Goal: Task Accomplishment & Management: Use online tool/utility

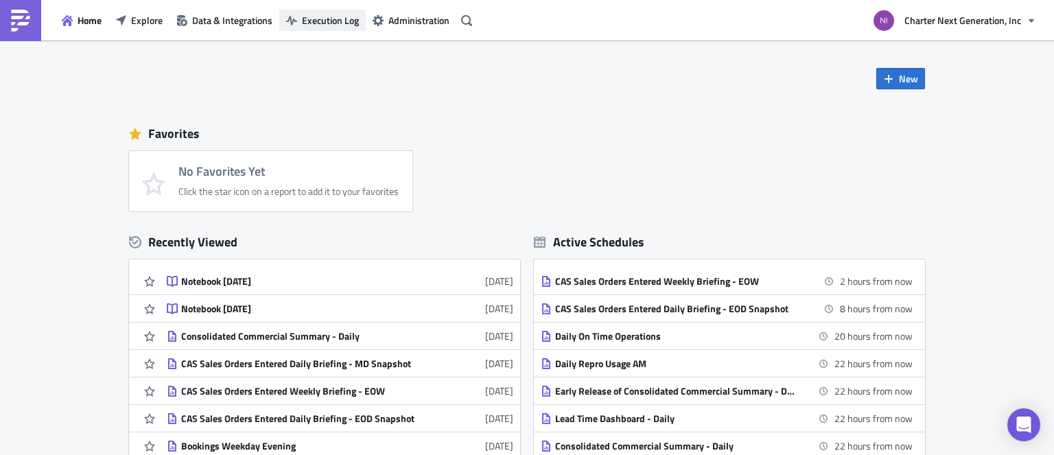
click at [320, 21] on span "Execution Log" at bounding box center [330, 20] width 57 height 14
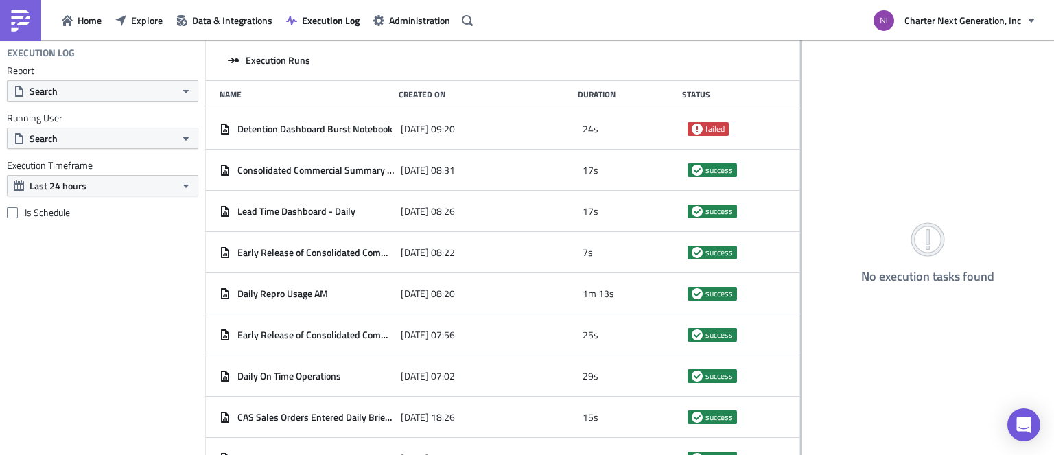
drag, startPoint x: 375, startPoint y: 142, endPoint x: 800, endPoint y: 184, distance: 426.8
click at [800, 184] on div at bounding box center [801, 248] width 2 height 416
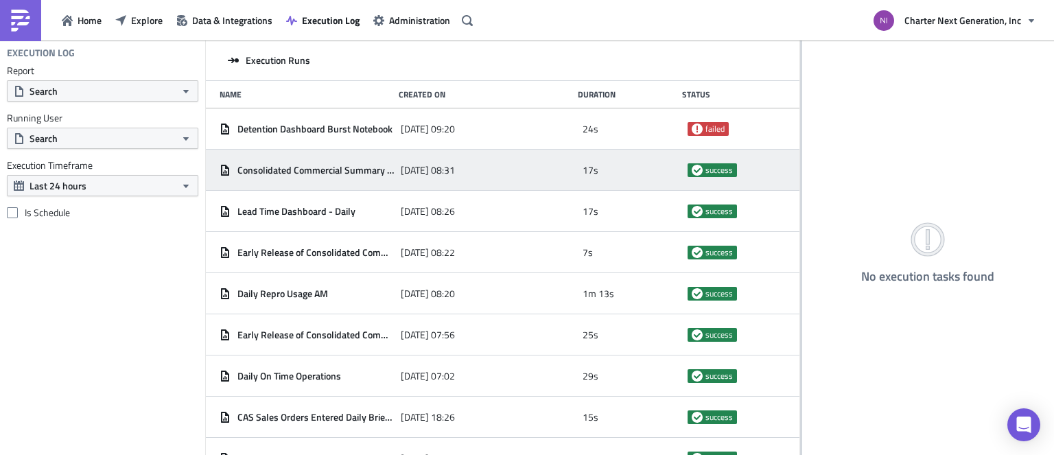
click at [346, 165] on span "Consolidated Commercial Summary - Daily" at bounding box center [315, 170] width 156 height 12
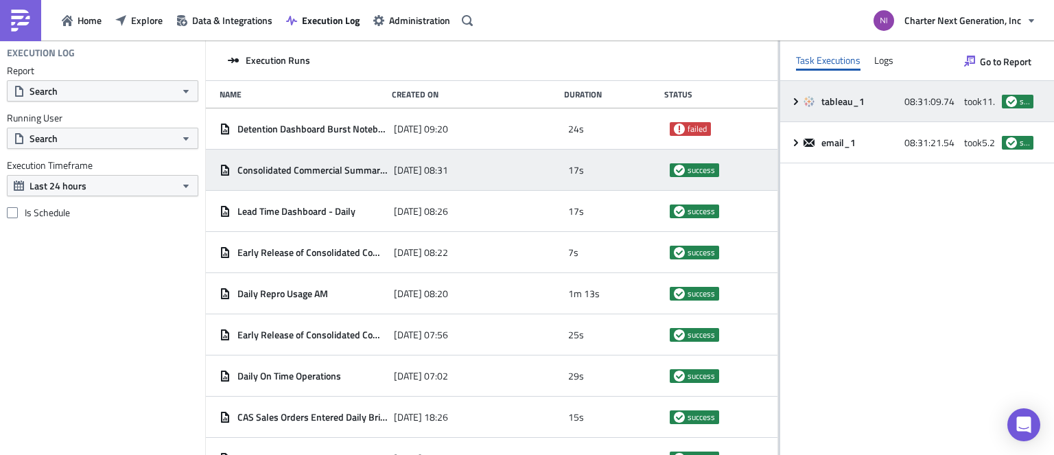
click at [791, 104] on icon at bounding box center [795, 101] width 11 height 11
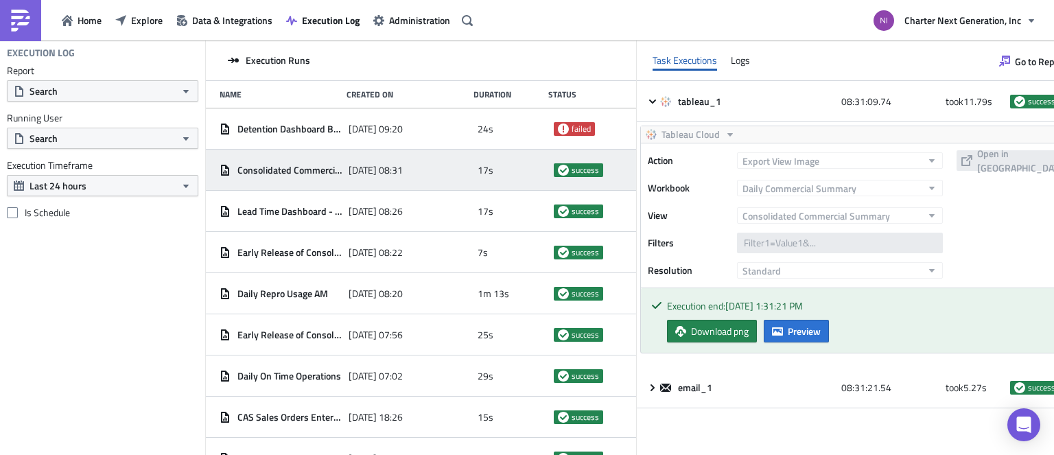
click at [827, 346] on div "Execution end: 8/16/2025, 1:31:21 PM Download png Preview" at bounding box center [863, 320] width 444 height 64
click at [821, 333] on span "Preview" at bounding box center [804, 331] width 33 height 14
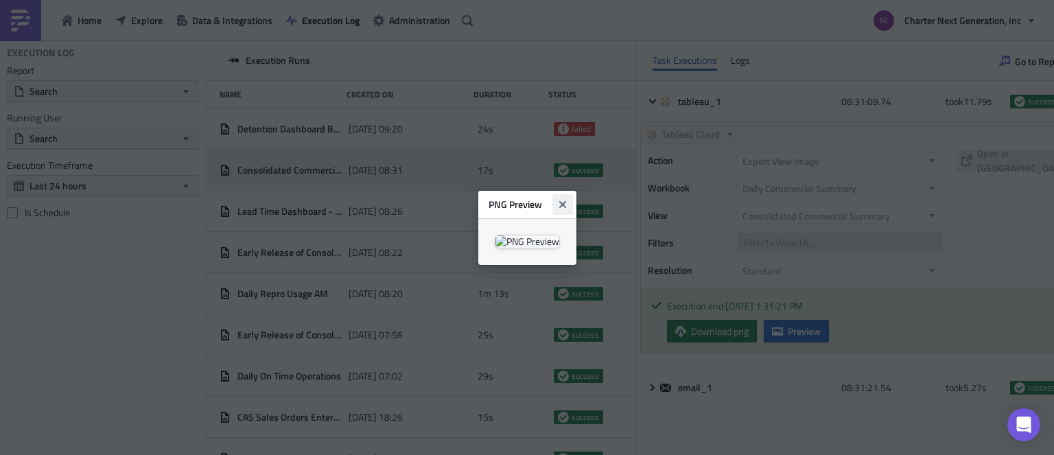
click at [565, 200] on icon "Close" at bounding box center [561, 203] width 7 height 7
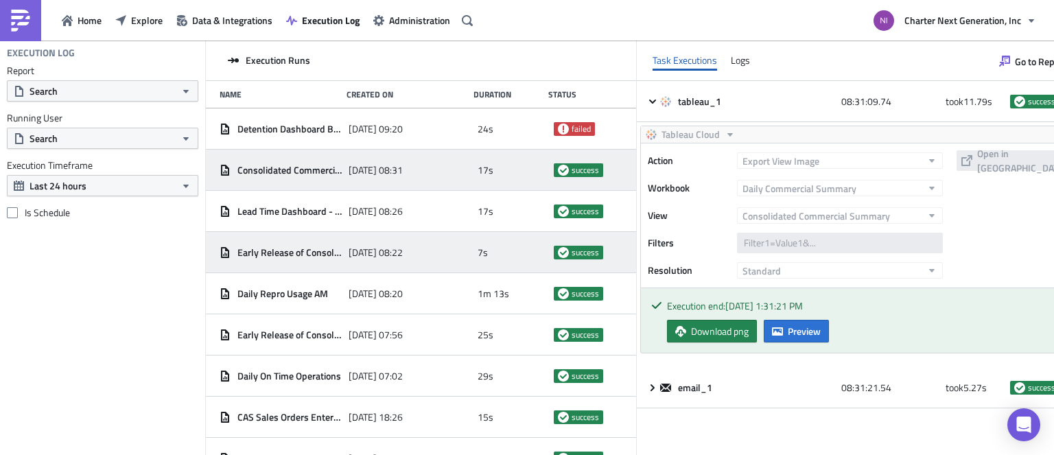
click at [288, 257] on span "Early Release of Consolidated Commercial Summary - Daily" at bounding box center [289, 252] width 104 height 12
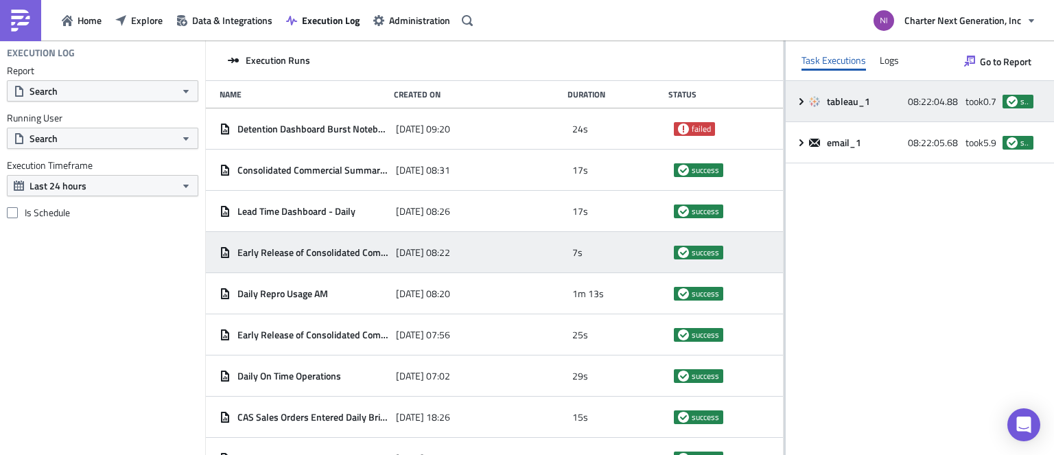
click at [803, 97] on icon at bounding box center [801, 101] width 11 height 11
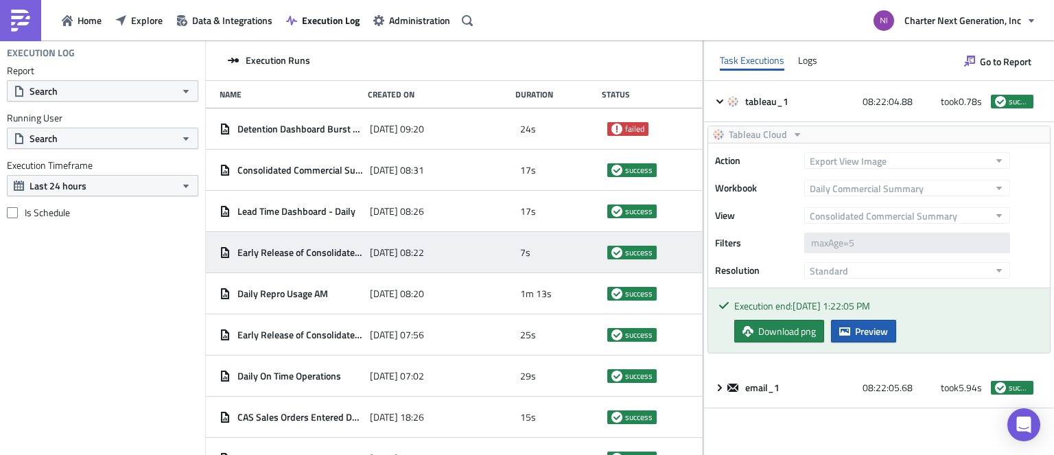
click at [849, 336] on button "Preview" at bounding box center [863, 331] width 65 height 23
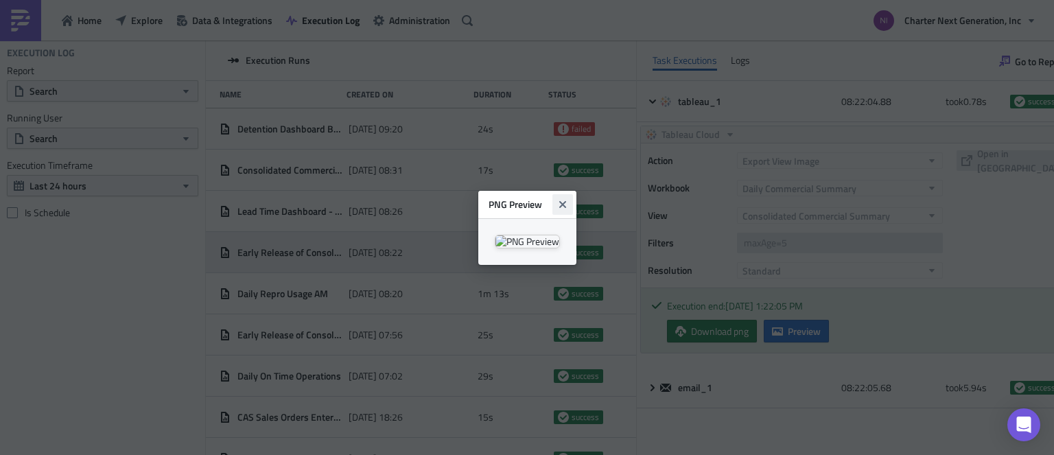
click at [568, 199] on icon "Close" at bounding box center [562, 204] width 11 height 11
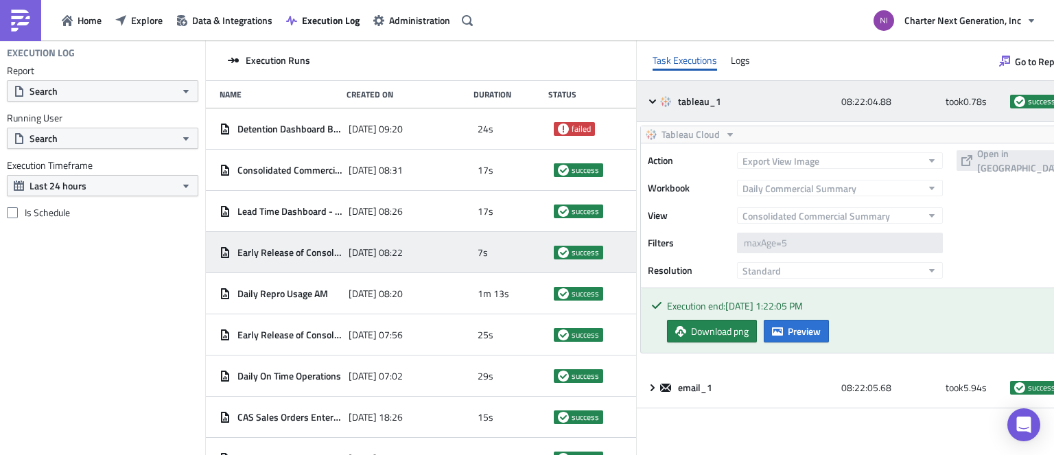
click at [658, 101] on icon at bounding box center [652, 101] width 11 height 11
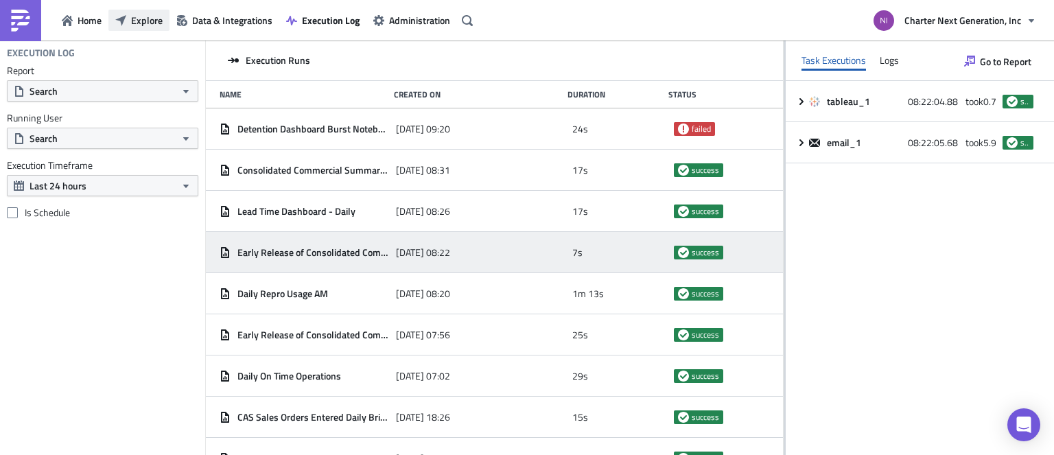
click at [160, 19] on span "Explore" at bounding box center [147, 20] width 32 height 14
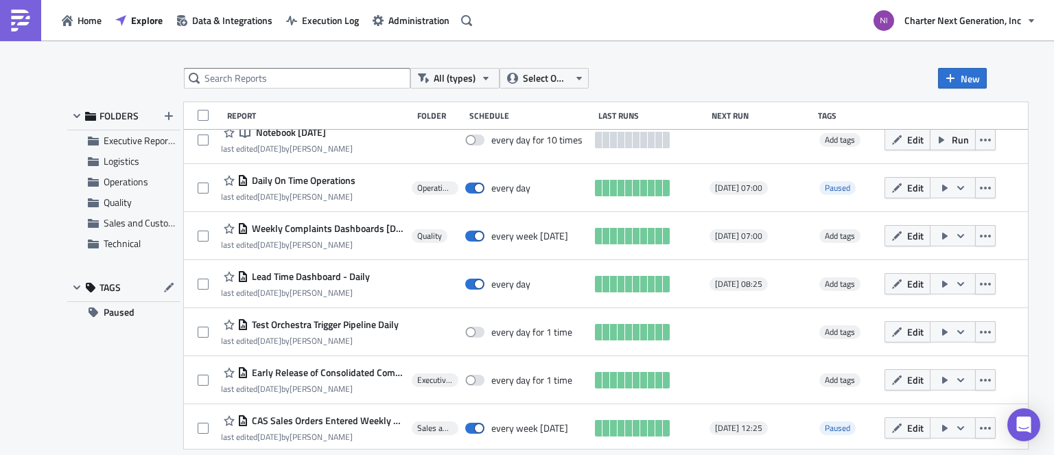
scroll to position [274, 0]
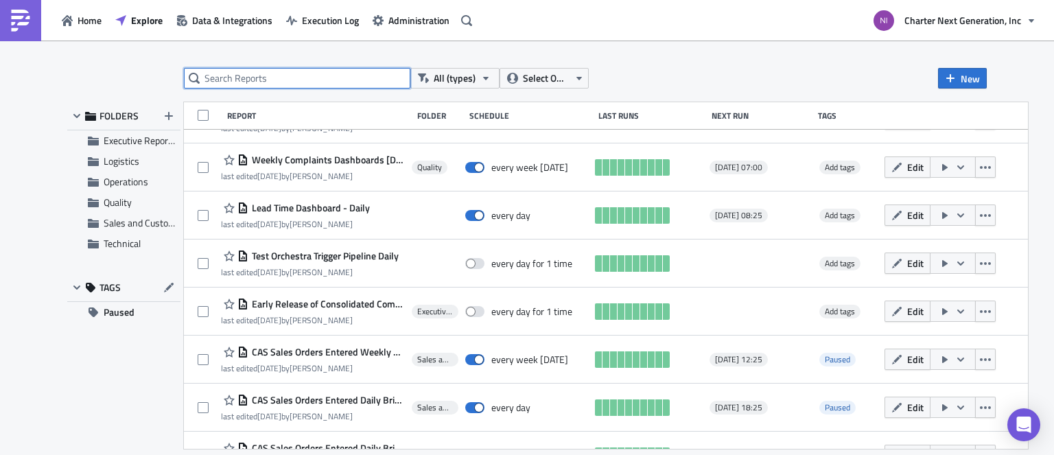
click at [291, 80] on input "text" at bounding box center [297, 78] width 226 height 21
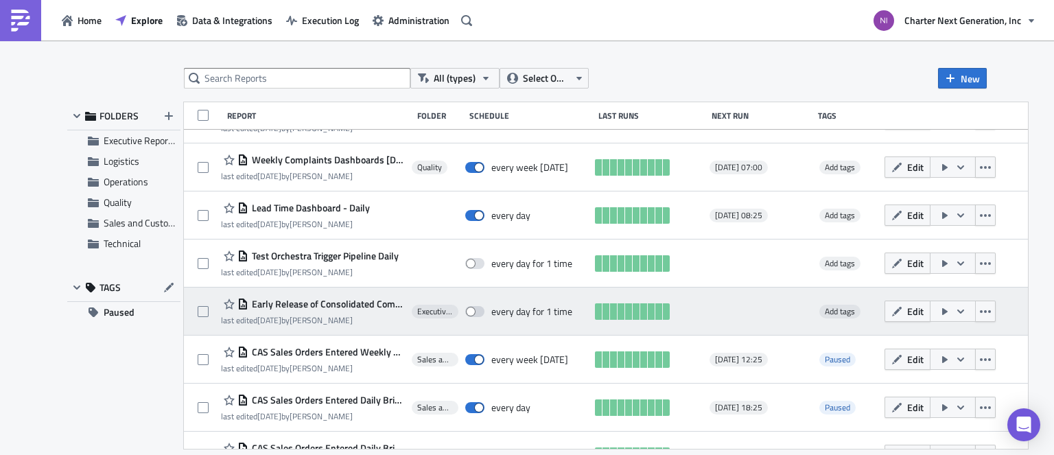
click at [966, 310] on icon "button" at bounding box center [960, 311] width 11 height 11
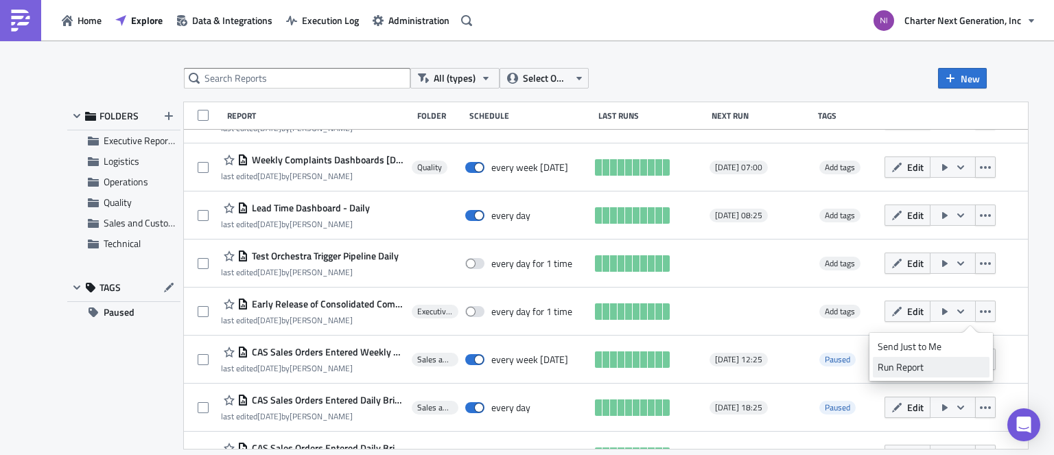
click at [909, 369] on div "Run Report" at bounding box center [931, 367] width 107 height 14
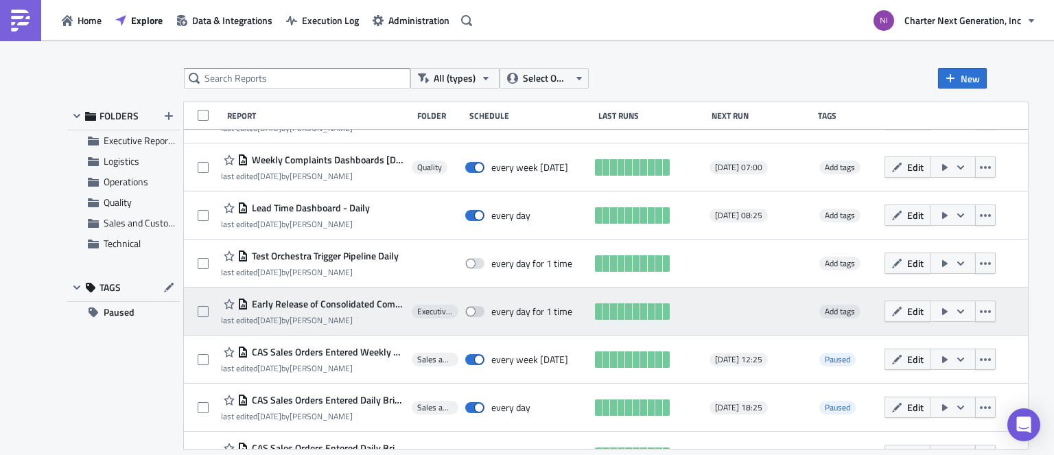
click at [345, 304] on span "Early Release of Consolidated Commercial Summary - Daily" at bounding box center [326, 304] width 157 height 12
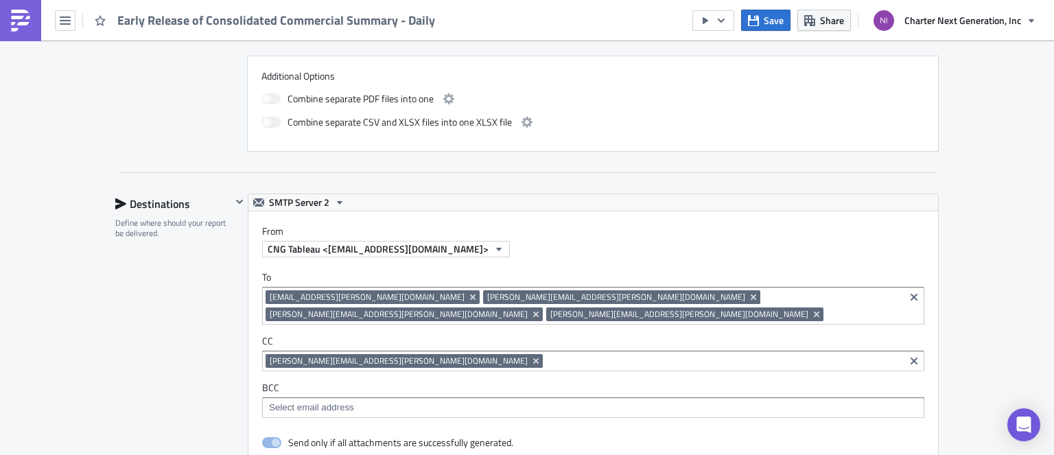
scroll to position [823, 0]
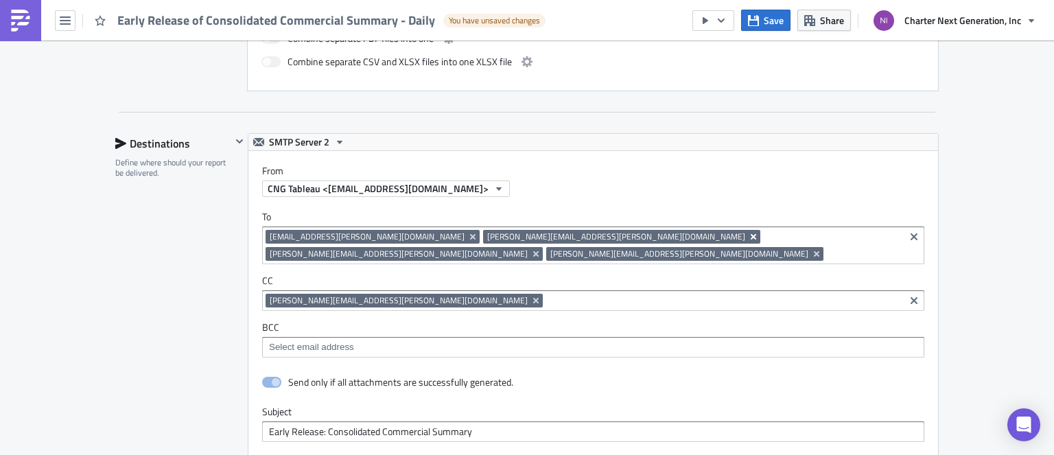
click at [748, 234] on icon "Remove Tag" at bounding box center [753, 236] width 11 height 11
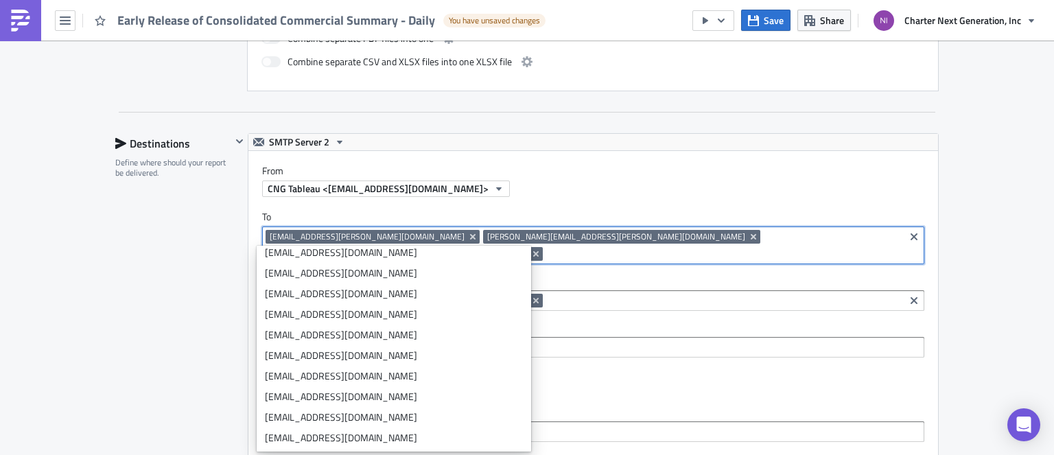
scroll to position [501, 0]
click at [660, 247] on input at bounding box center [723, 254] width 355 height 14
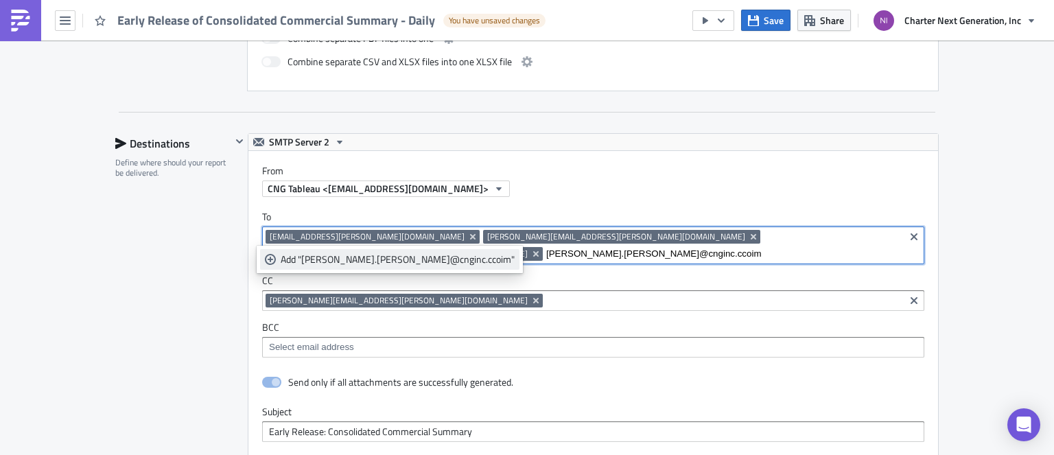
type input "[PERSON_NAME].[PERSON_NAME]@cnginc.ccoim"
click at [274, 257] on icon "selectable options" at bounding box center [270, 259] width 11 height 11
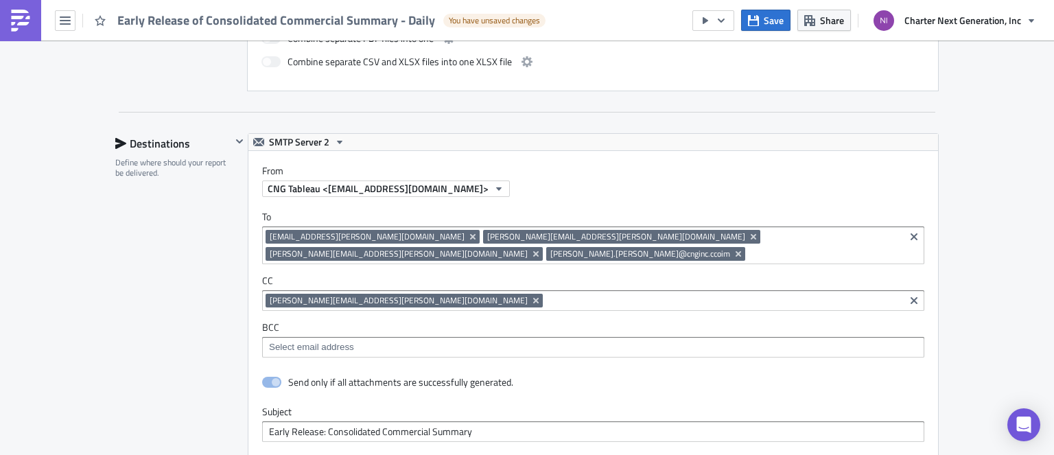
click at [985, 163] on div "Executive Reporting Execution Log Edit " Early Release of Consolidated Commerci…" at bounding box center [527, 112] width 1054 height 1791
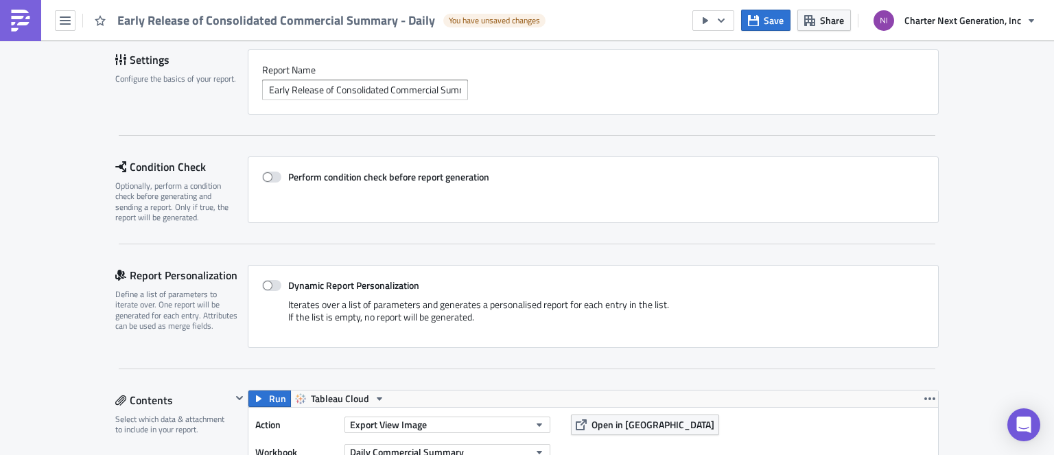
scroll to position [274, 0]
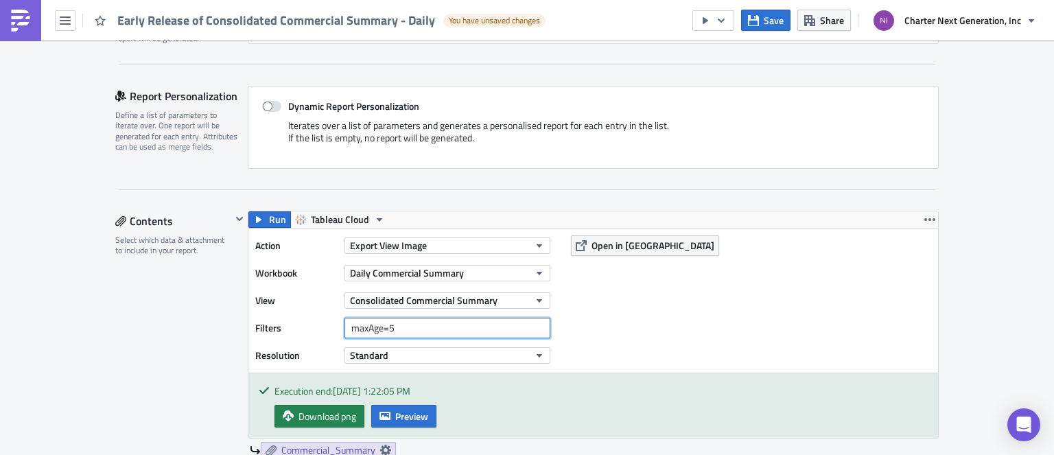
click at [398, 327] on input "maxAge=5" at bounding box center [447, 328] width 206 height 21
type input "maxAge=0"
click at [610, 338] on div "Action Export View Image Workbook Daily Commercial Summary View Consolidated Co…" at bounding box center [593, 300] width 690 height 144
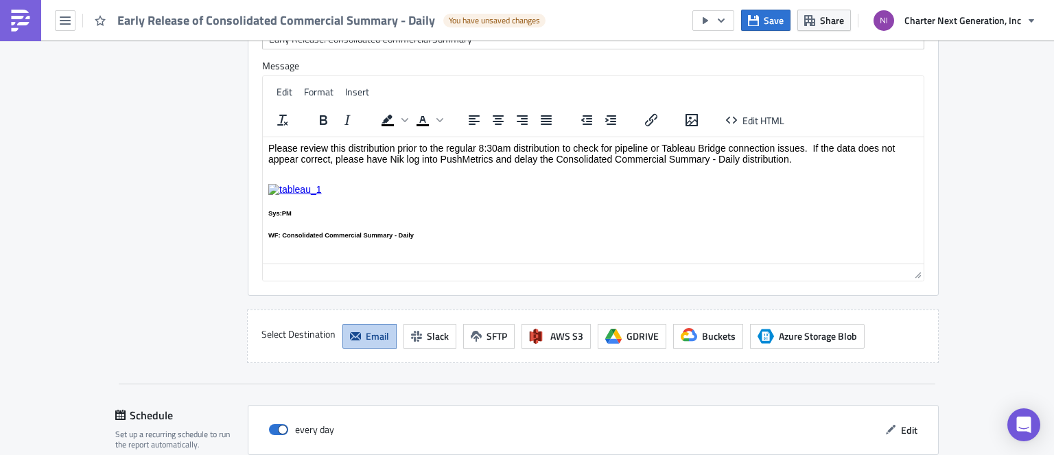
scroll to position [1356, 0]
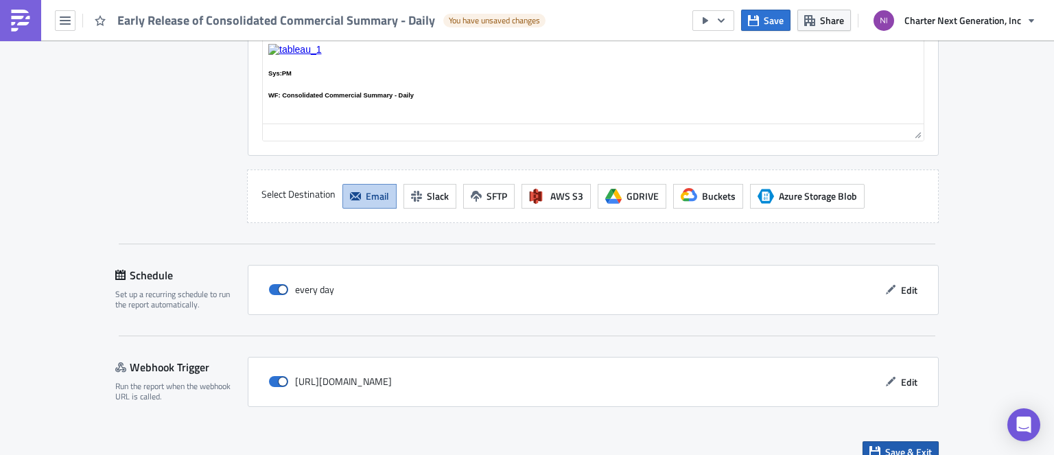
click at [885, 445] on span "Save & Exit" at bounding box center [908, 452] width 47 height 14
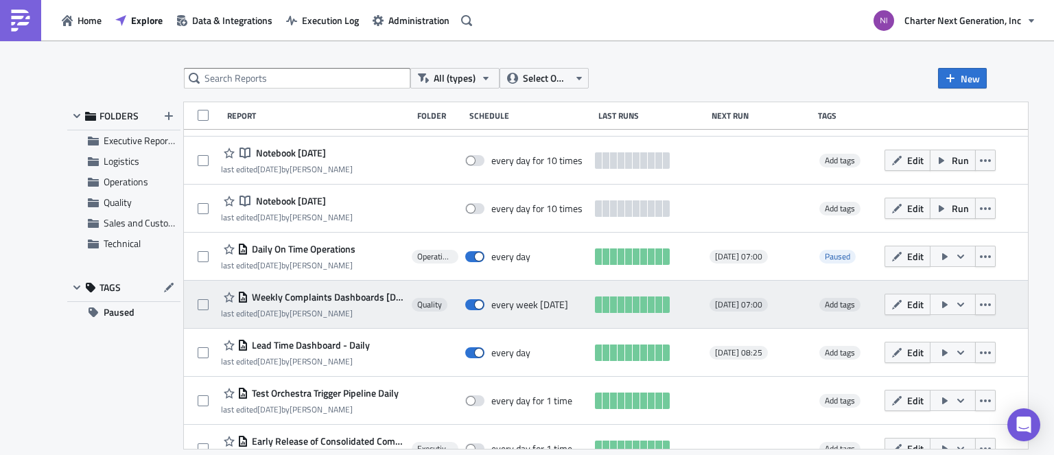
scroll to position [206, 0]
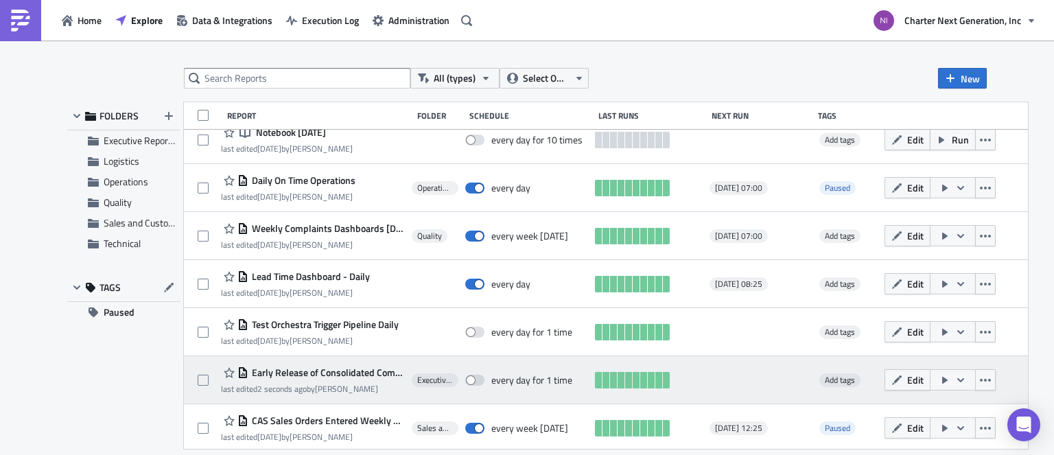
click at [966, 381] on icon "button" at bounding box center [960, 380] width 11 height 11
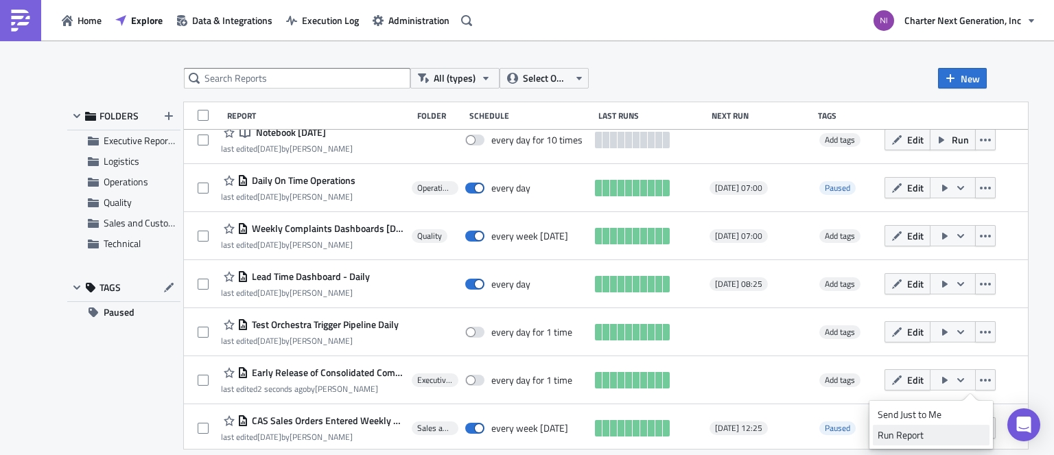
click at [910, 438] on div "Run Report" at bounding box center [931, 435] width 107 height 14
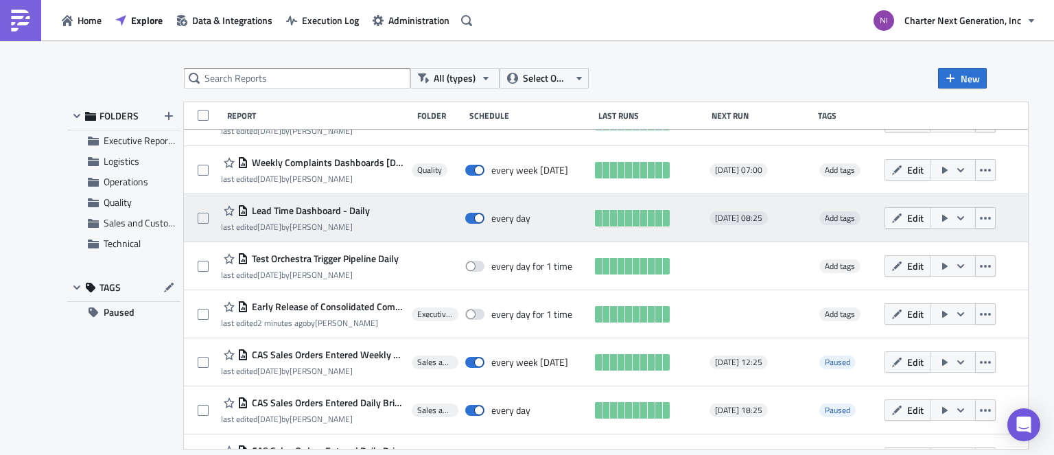
scroll to position [274, 0]
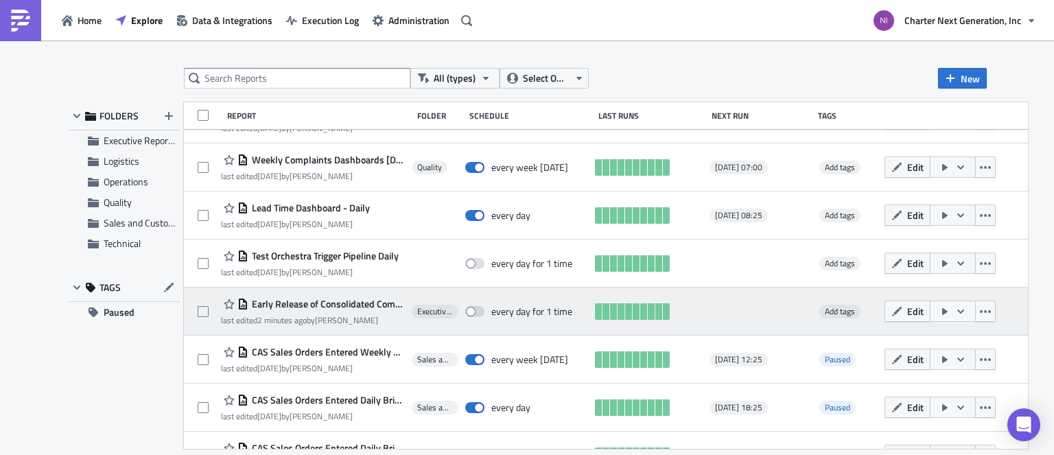
click at [966, 307] on icon "button" at bounding box center [960, 311] width 11 height 11
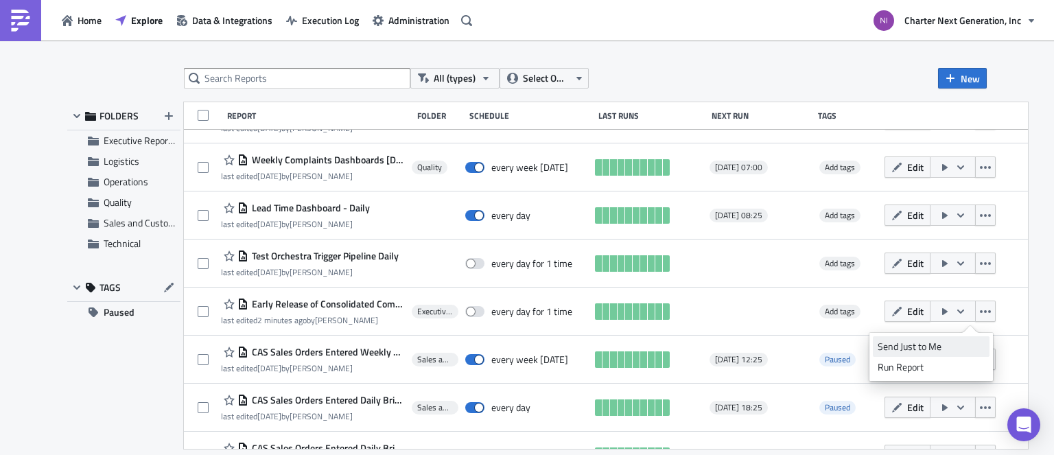
click at [917, 345] on div "Send Just to Me" at bounding box center [931, 347] width 107 height 14
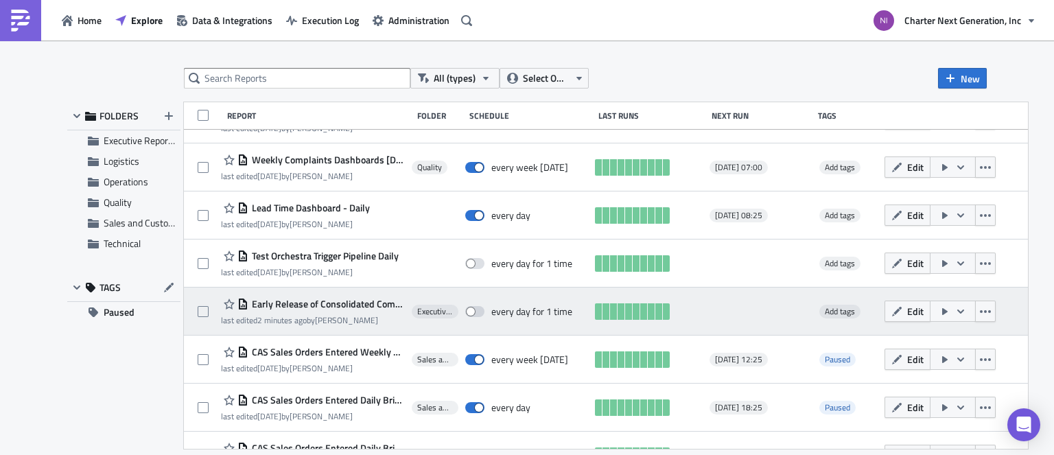
click at [252, 306] on span "Early Release of Consolidated Commercial Summary - Daily" at bounding box center [326, 304] width 157 height 12
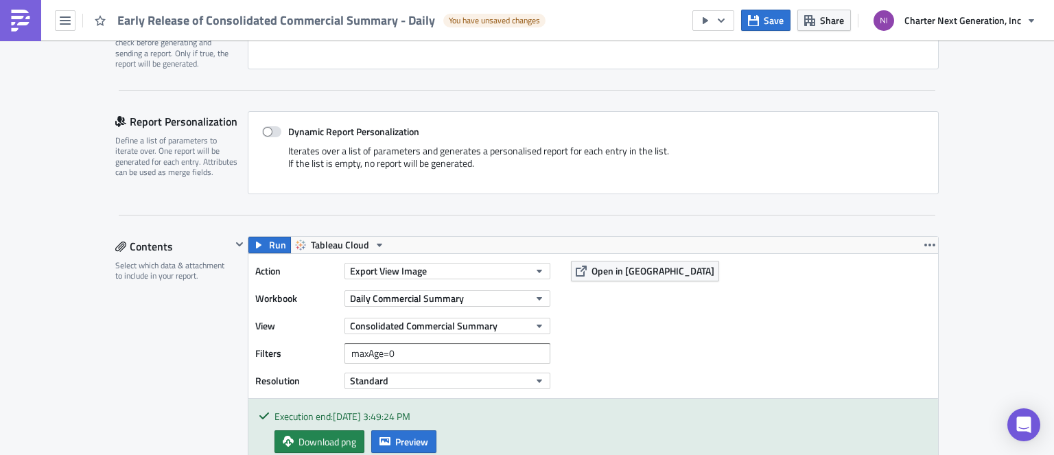
scroll to position [343, 0]
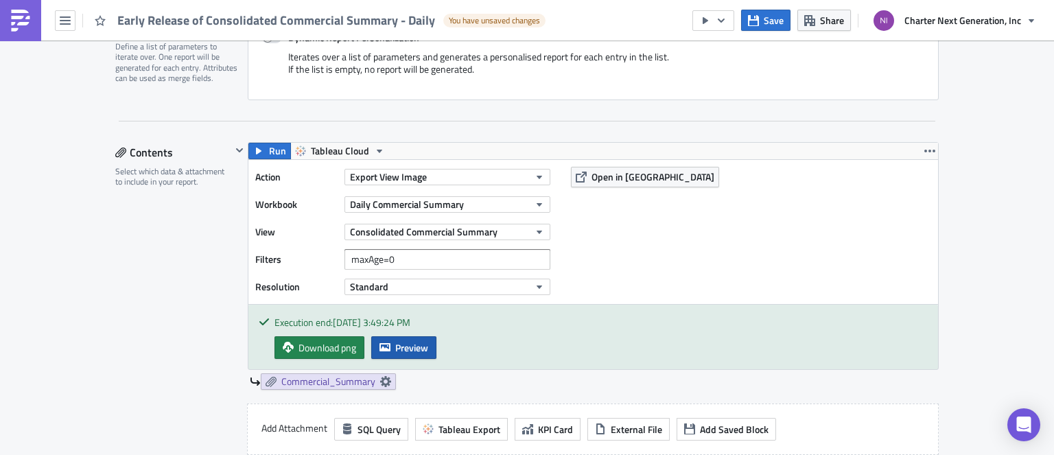
click at [400, 349] on span "Preview" at bounding box center [411, 347] width 33 height 14
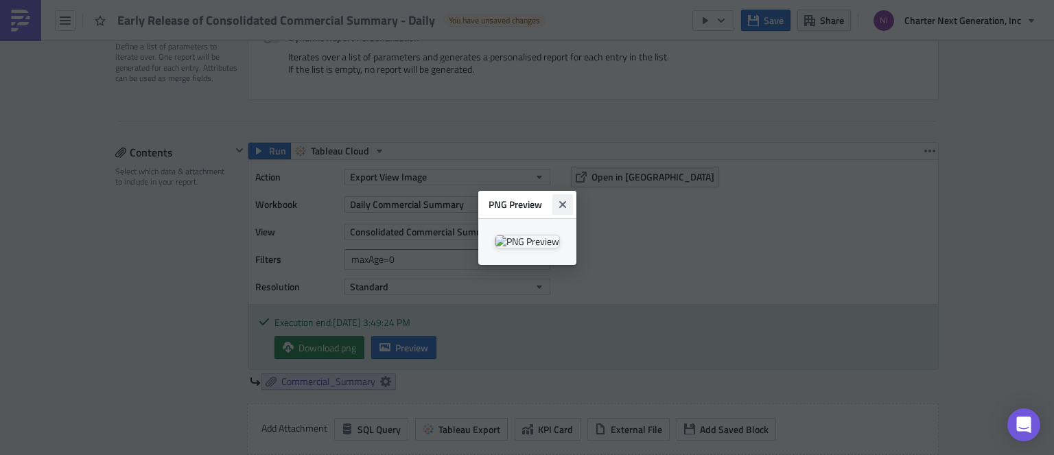
click at [573, 194] on button "Close" at bounding box center [562, 204] width 21 height 21
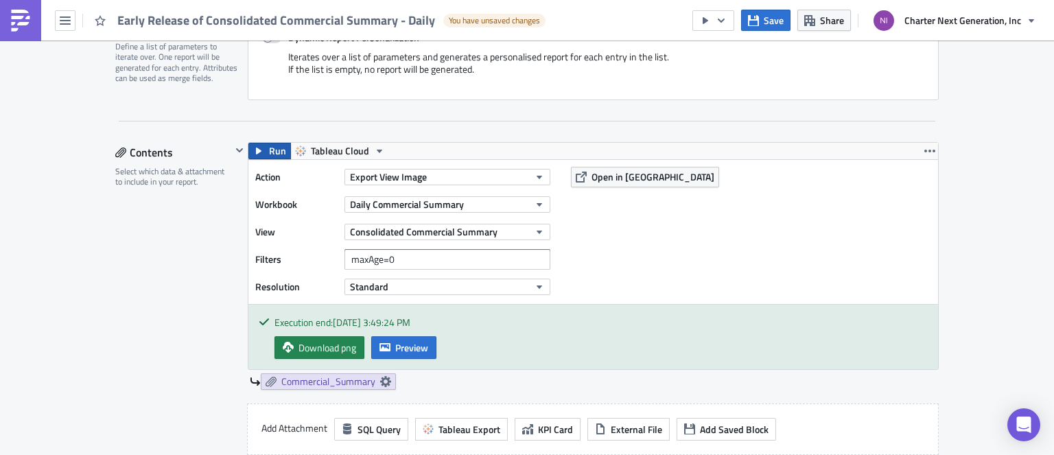
click at [269, 145] on span "Run" at bounding box center [277, 151] width 17 height 16
click at [395, 345] on span "Preview" at bounding box center [411, 347] width 33 height 14
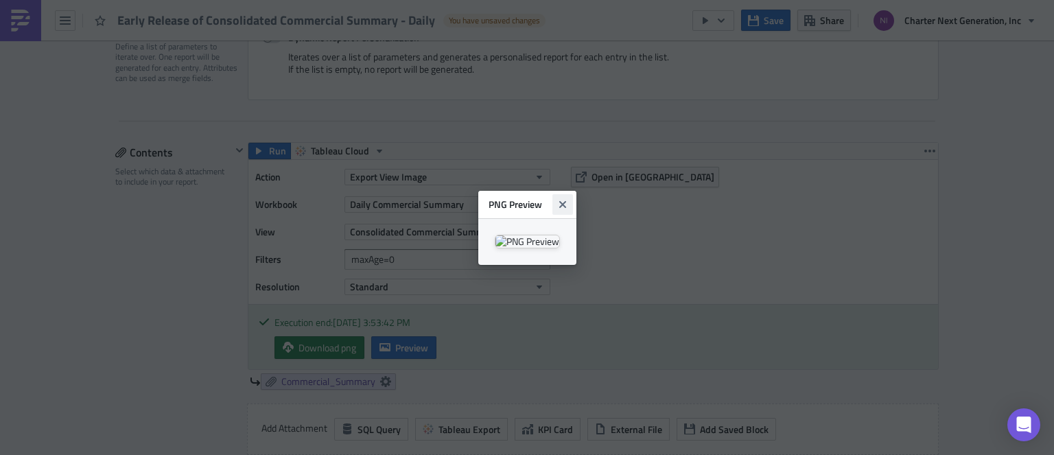
click at [568, 199] on icon "Close" at bounding box center [562, 204] width 11 height 11
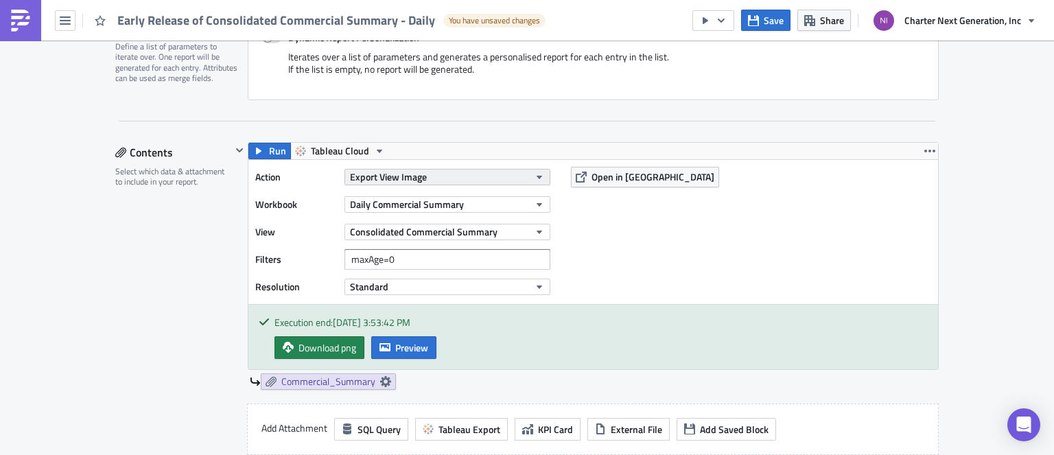
click at [462, 175] on button "Export View Image" at bounding box center [447, 177] width 206 height 16
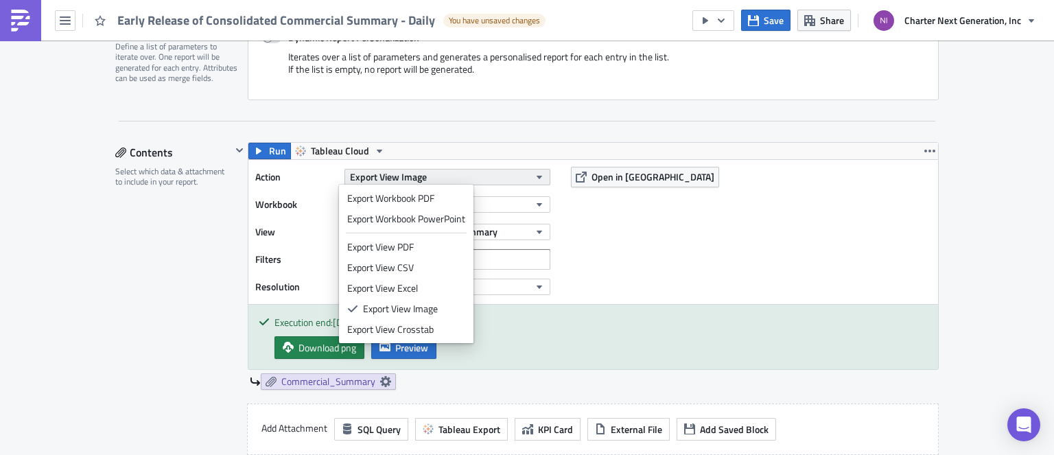
click at [462, 175] on button "Export View Image" at bounding box center [447, 177] width 206 height 16
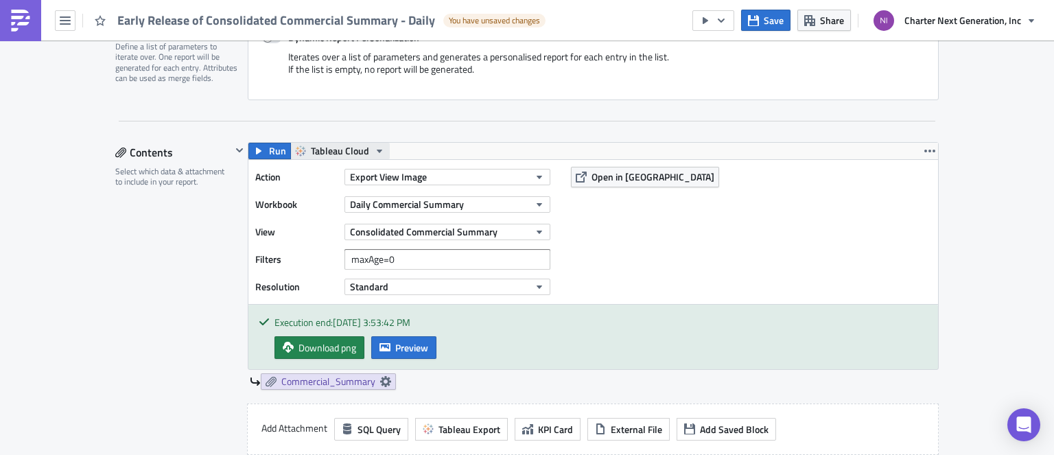
click at [341, 150] on span "Tableau Cloud" at bounding box center [340, 151] width 58 height 16
click at [436, 145] on div "Run Tableau Cloud" at bounding box center [593, 151] width 690 height 16
click at [926, 149] on icon "button" at bounding box center [929, 150] width 11 height 11
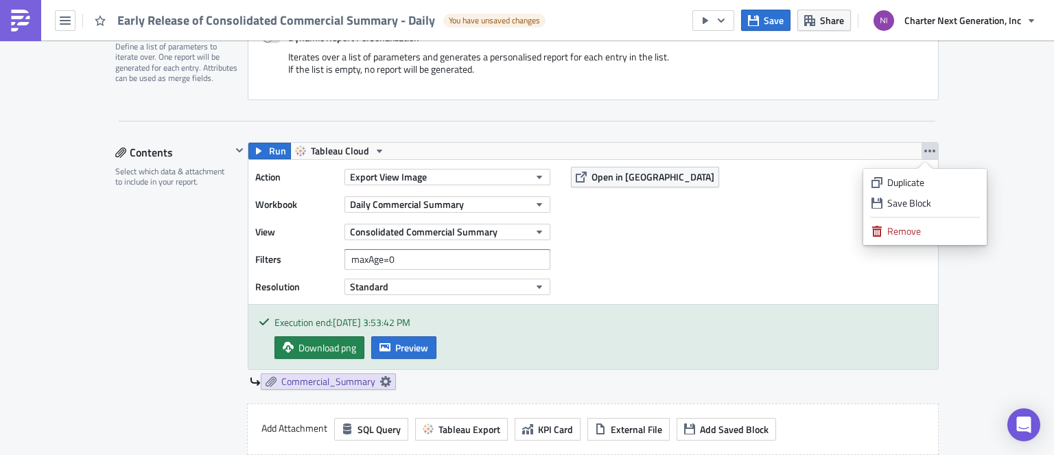
click at [810, 228] on div "Action Export View Image Workbook Daily Commercial Summary View Consolidated Co…" at bounding box center [593, 232] width 690 height 144
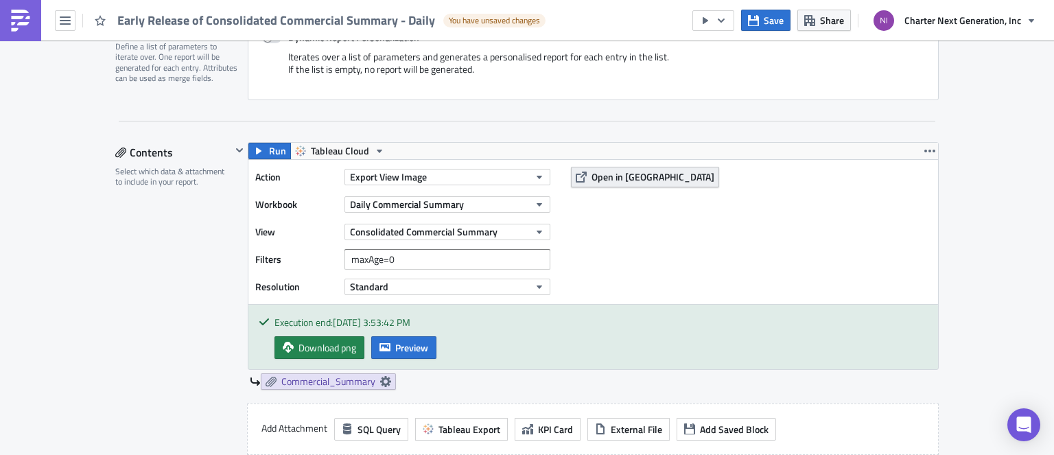
click at [632, 175] on span "Open in [GEOGRAPHIC_DATA]" at bounding box center [652, 176] width 123 height 14
click at [379, 282] on span "Standard" at bounding box center [369, 286] width 38 height 14
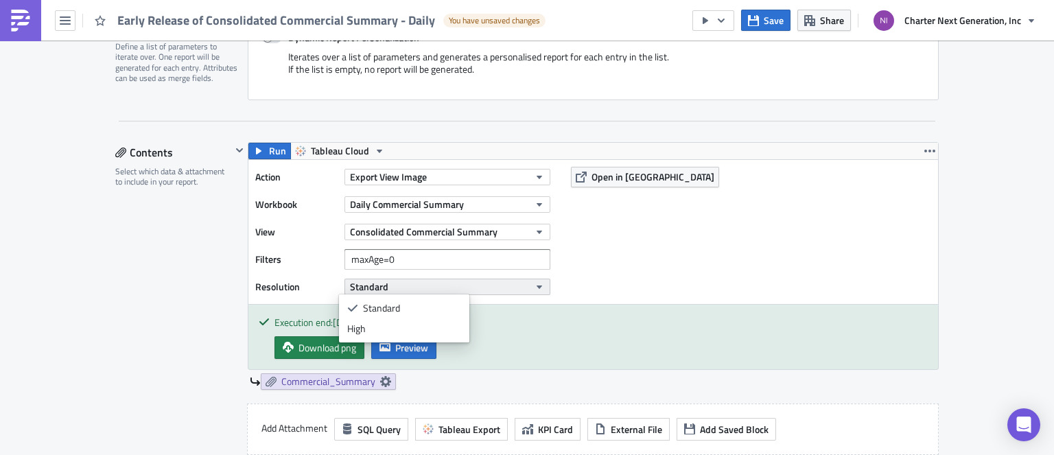
click at [379, 282] on span "Standard" at bounding box center [369, 286] width 38 height 14
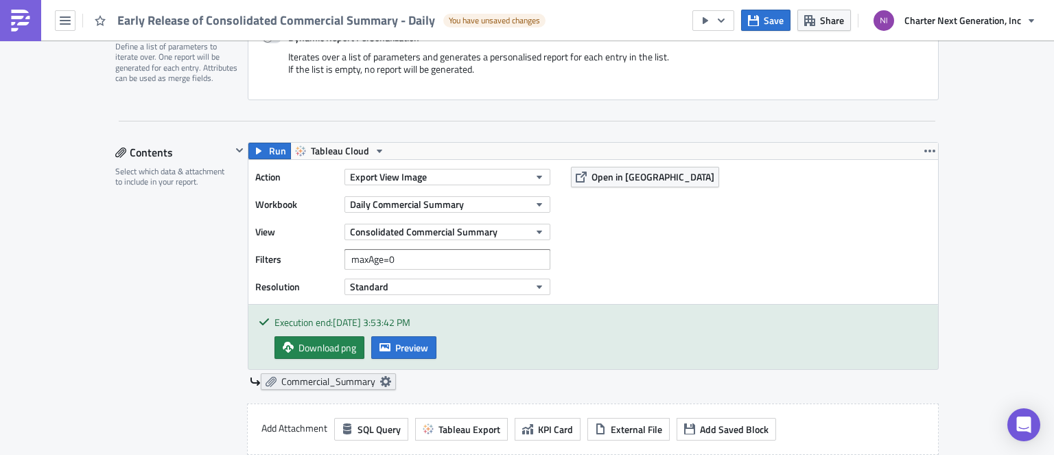
click at [380, 384] on icon at bounding box center [385, 381] width 11 height 11
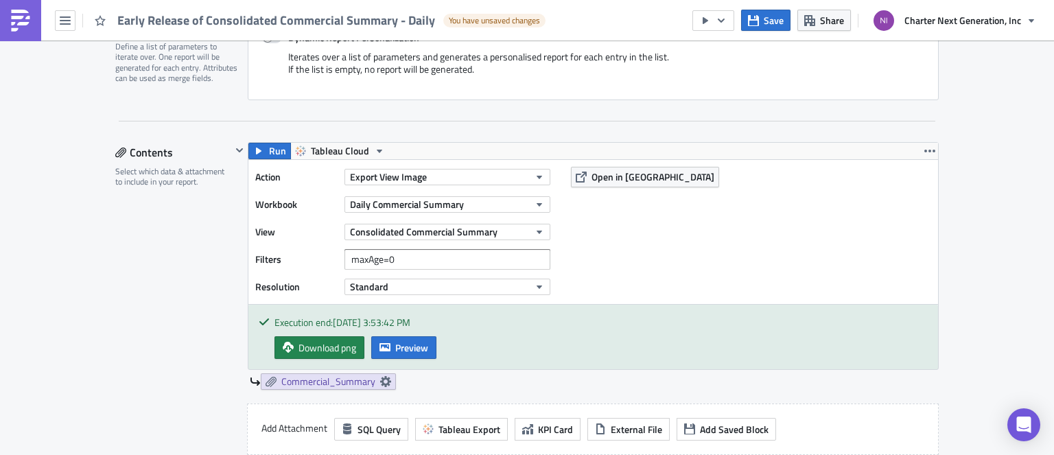
scroll to position [480, 0]
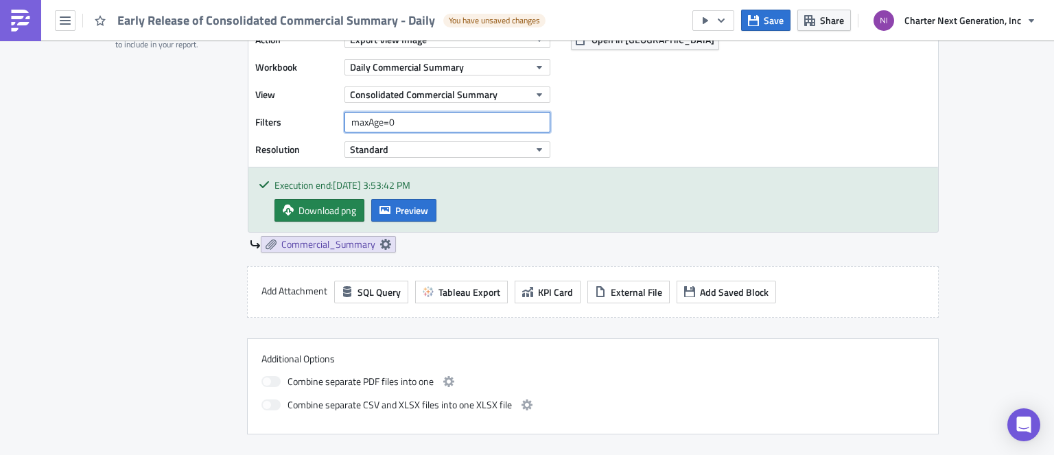
click at [403, 125] on input "maxAge=0" at bounding box center [447, 122] width 206 height 21
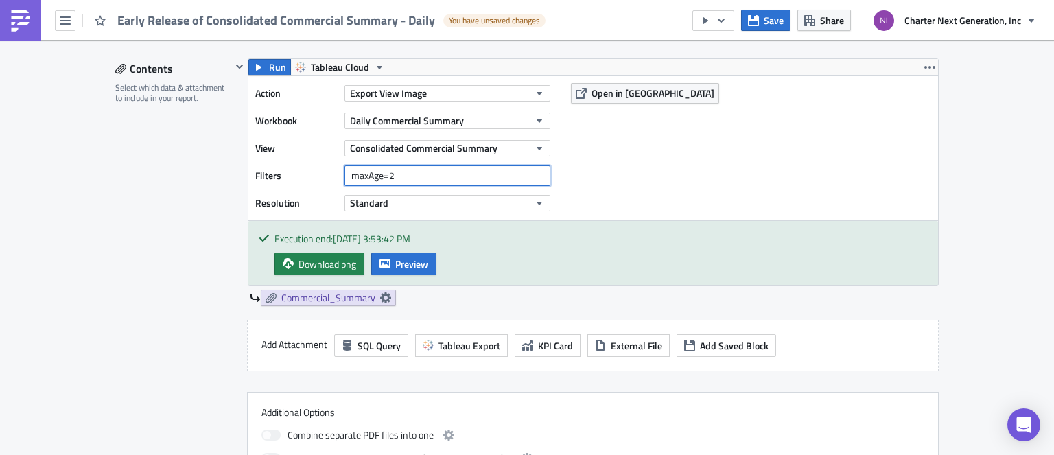
scroll to position [343, 0]
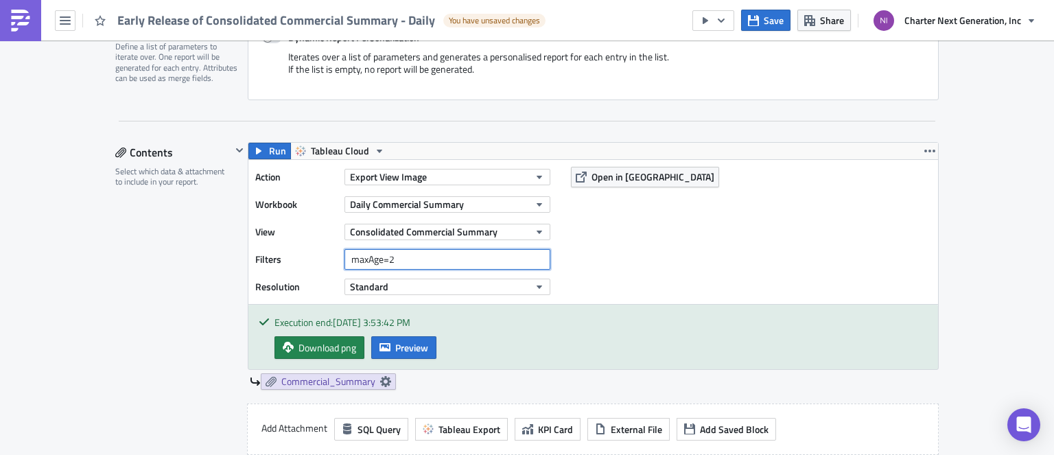
type input "maxAge=2"
click at [696, 257] on div "Action Export View Image Workbook Daily Commercial Summary View Consolidated Co…" at bounding box center [593, 232] width 690 height 144
click at [255, 148] on icon "button" at bounding box center [258, 150] width 11 height 11
click at [383, 342] on icon "button" at bounding box center [384, 347] width 11 height 11
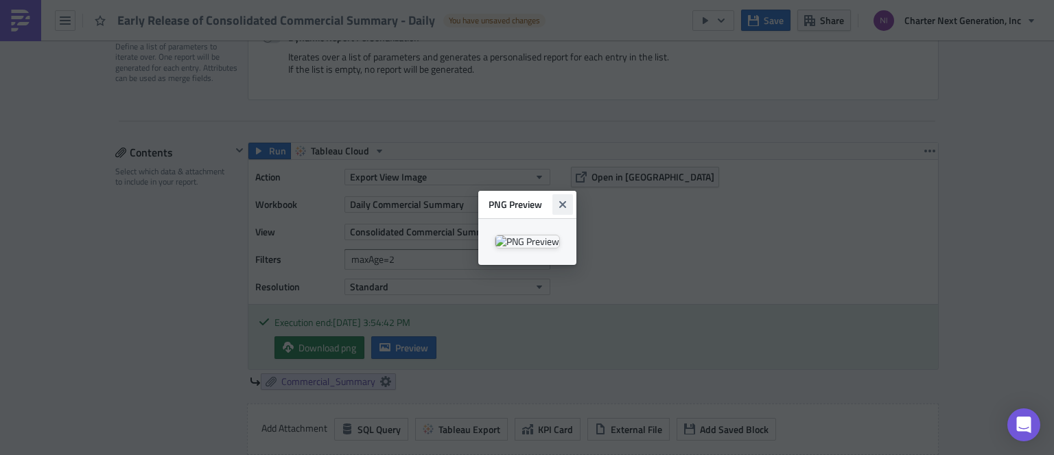
click at [565, 200] on icon "Close" at bounding box center [561, 203] width 7 height 7
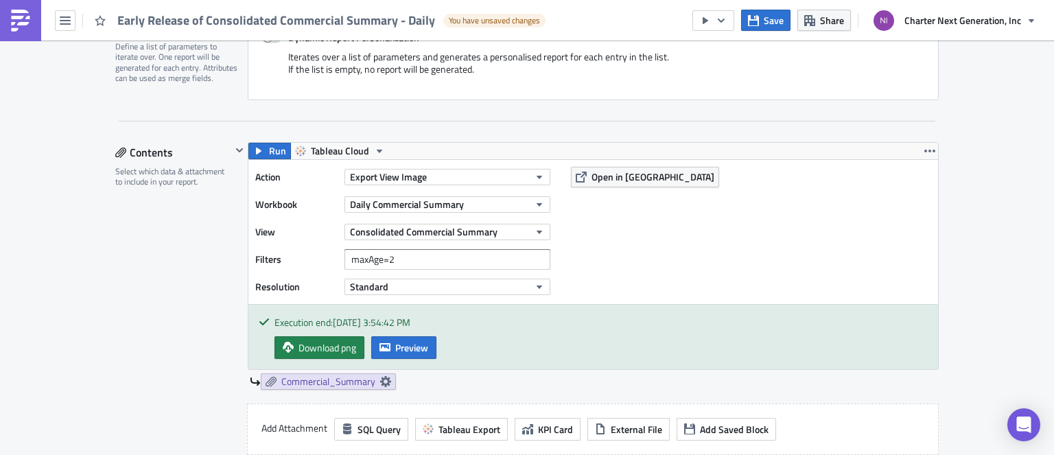
drag, startPoint x: 351, startPoint y: 320, endPoint x: 458, endPoint y: 318, distance: 107.1
click at [458, 318] on div "Execution end: 8/16/2025, 3:54:42 PM" at bounding box center [600, 322] width 653 height 14
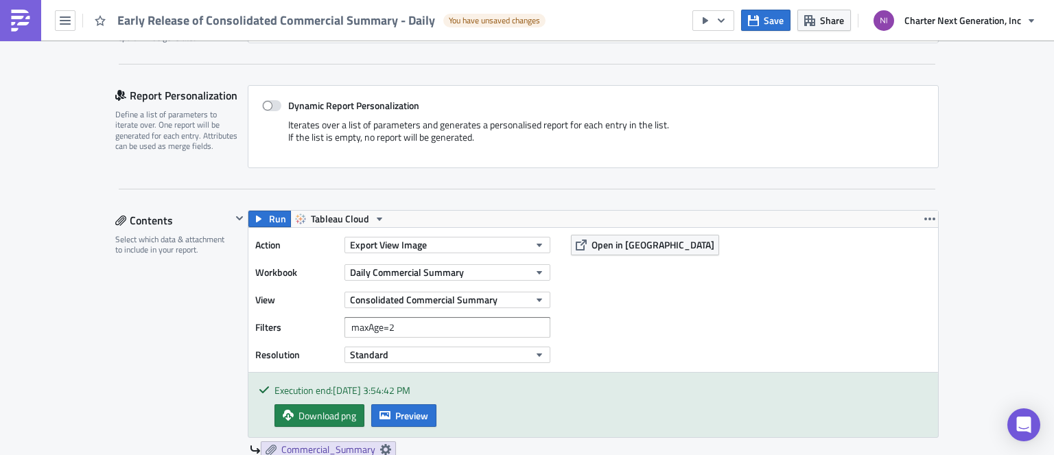
scroll to position [274, 0]
click at [449, 351] on button "Standard" at bounding box center [447, 355] width 206 height 16
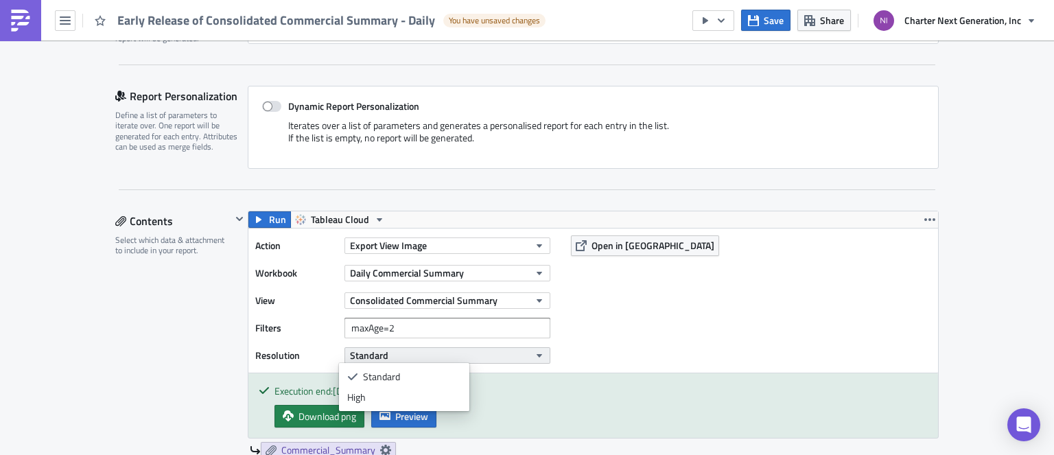
click at [449, 351] on button "Standard" at bounding box center [447, 355] width 206 height 16
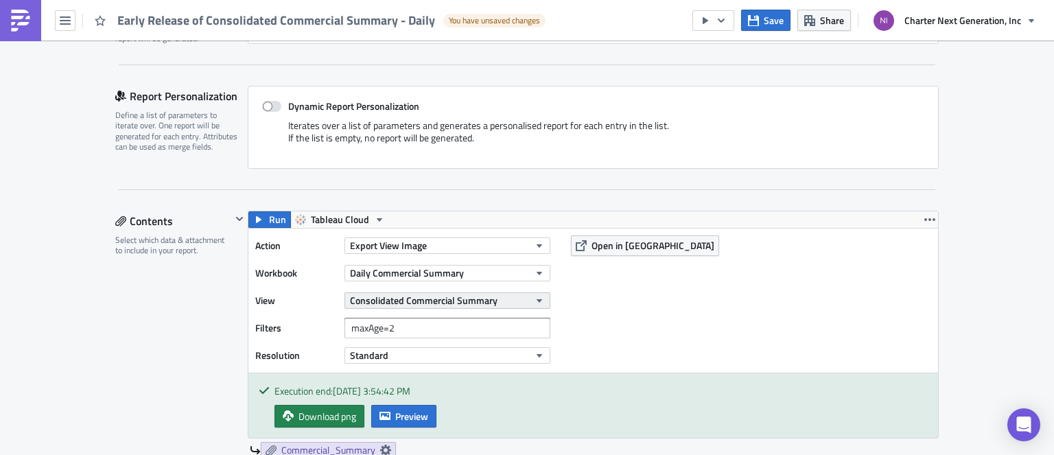
click at [450, 302] on span "Consolidated Commercial Summary" at bounding box center [424, 300] width 148 height 14
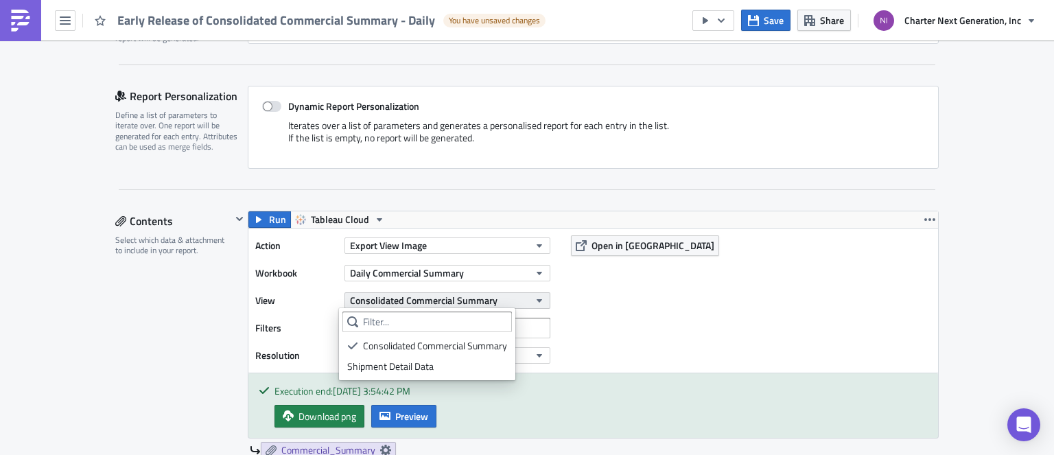
click at [444, 298] on span "Consolidated Commercial Summary" at bounding box center [424, 300] width 148 height 14
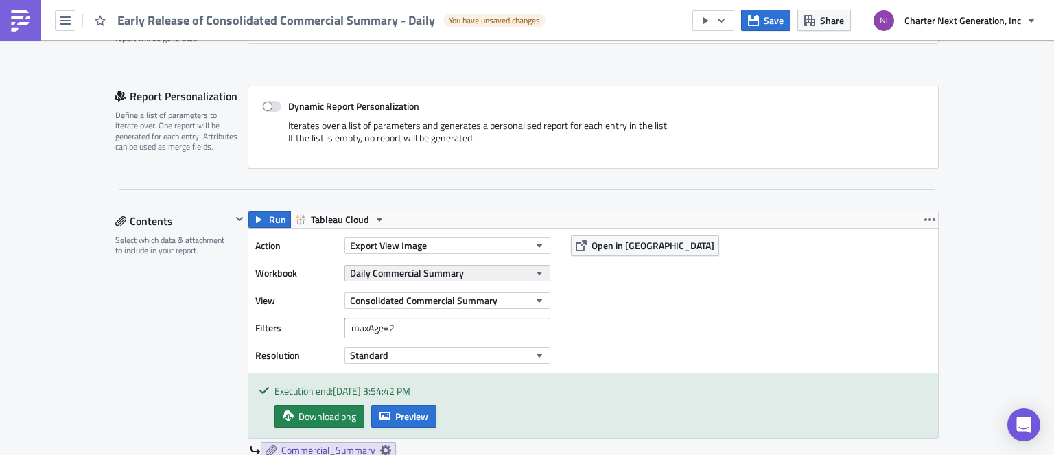
click at [438, 267] on span "Daily Commercial Summary" at bounding box center [407, 273] width 114 height 14
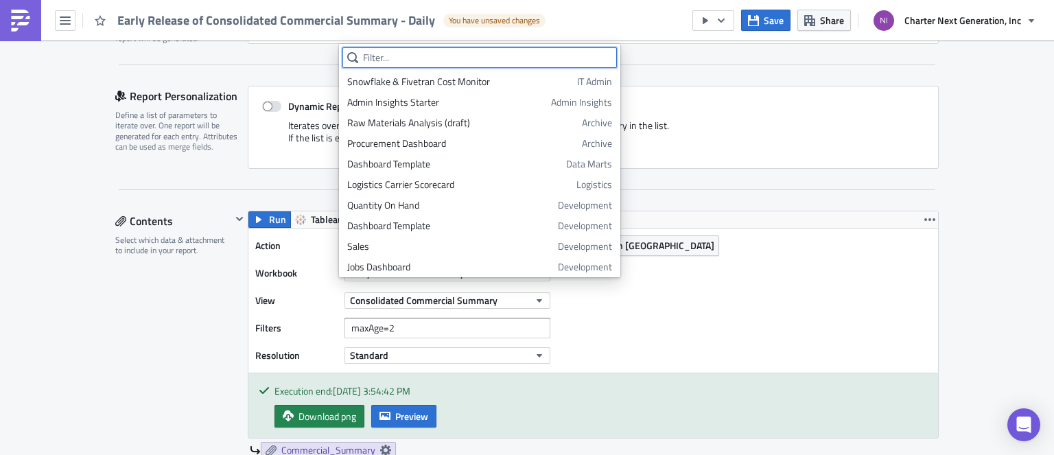
scroll to position [1012, 0]
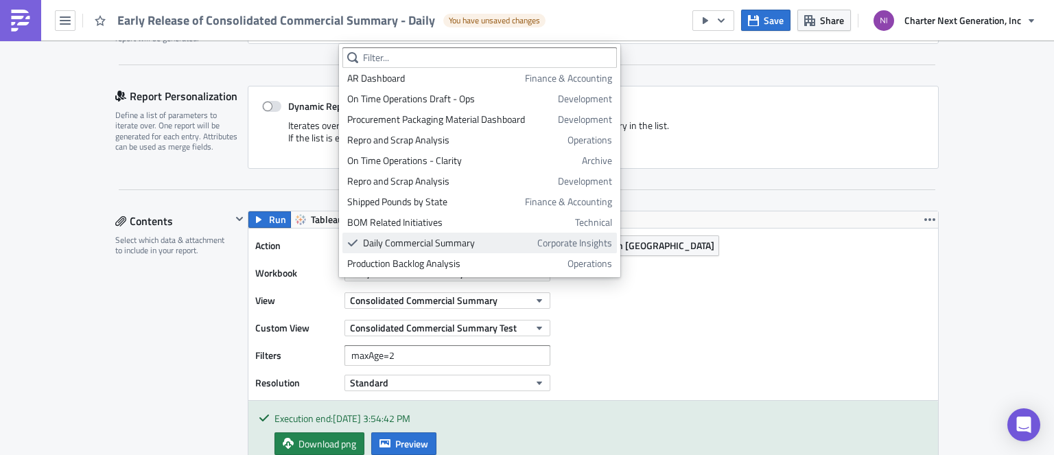
click at [518, 239] on div "Daily Commercial Summary" at bounding box center [447, 243] width 169 height 14
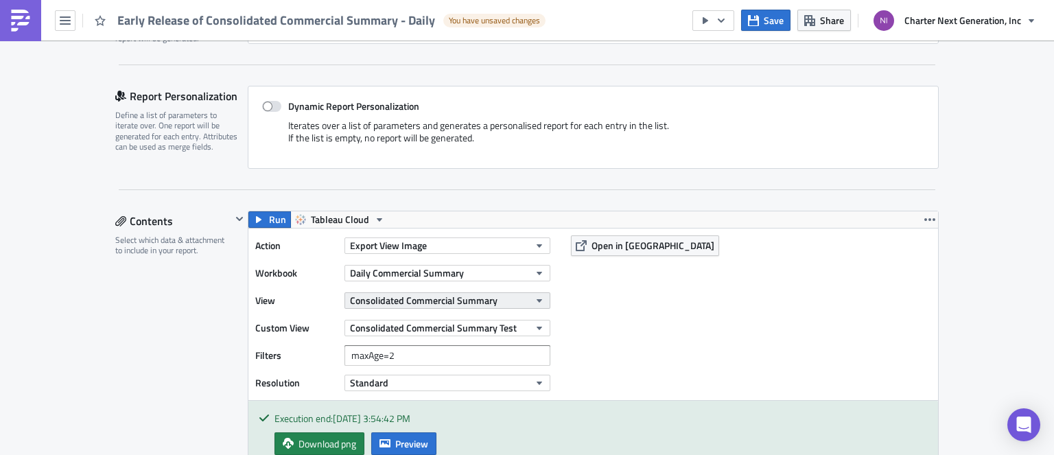
click at [515, 296] on button "Consolidated Commercial Summary" at bounding box center [447, 300] width 206 height 16
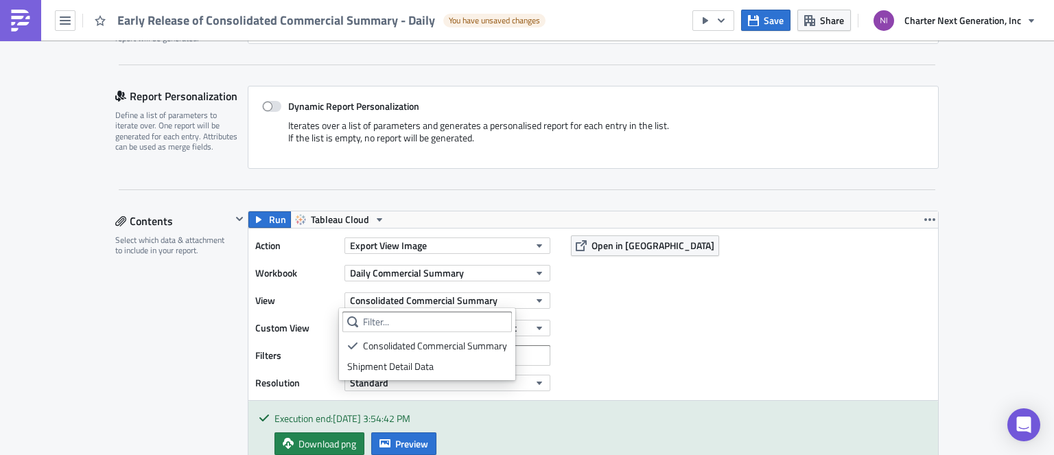
click at [471, 342] on div "Consolidated Commercial Summary" at bounding box center [435, 346] width 144 height 14
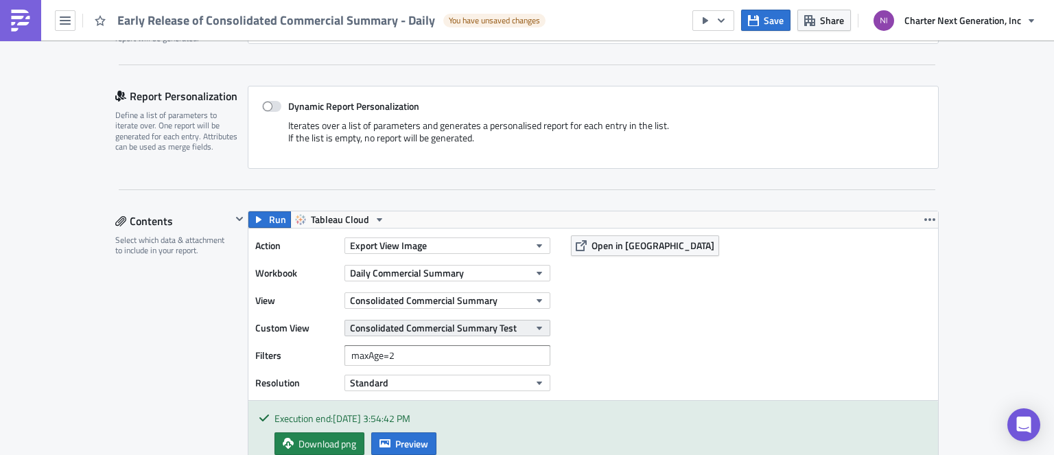
click at [478, 322] on span "Consolidated Commercial Summary Test" at bounding box center [433, 327] width 167 height 14
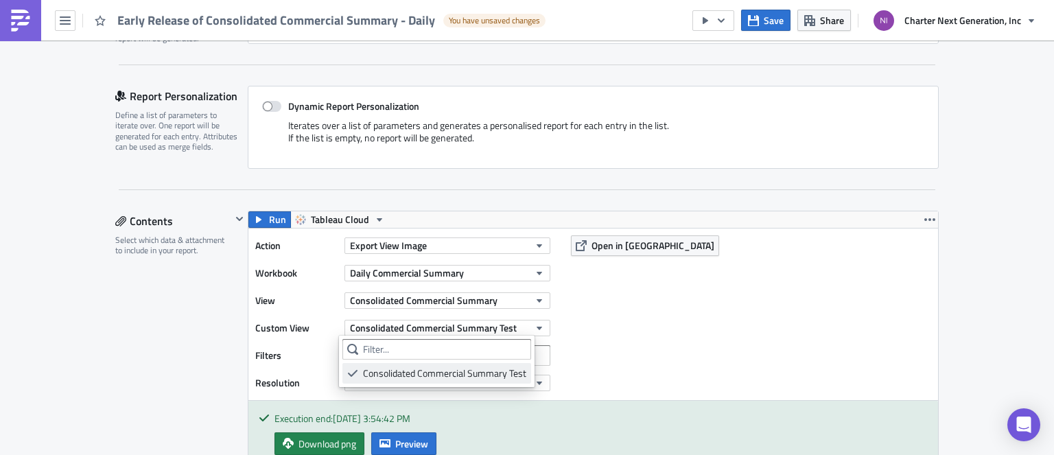
click at [476, 371] on div "Consolidated Commercial Summary Test" at bounding box center [444, 373] width 163 height 14
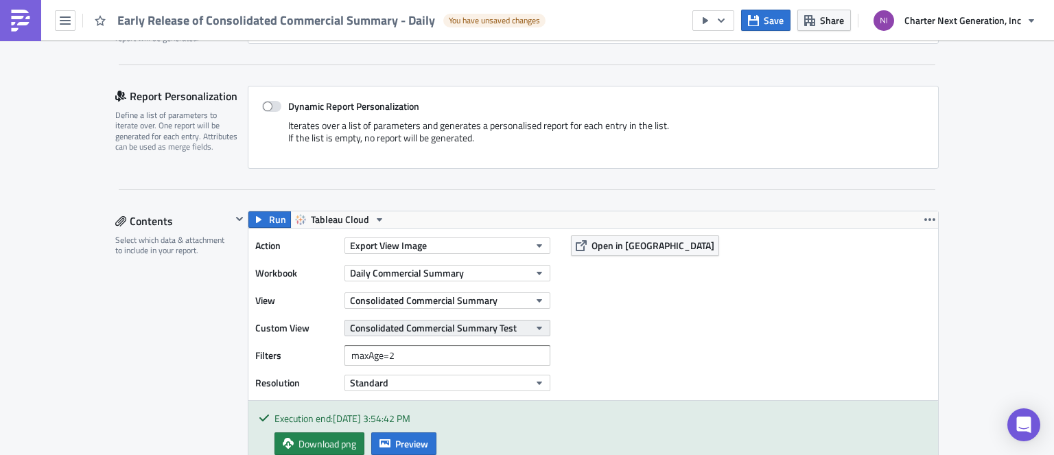
click at [373, 329] on span "Consolidated Commercial Summary Test" at bounding box center [433, 327] width 167 height 14
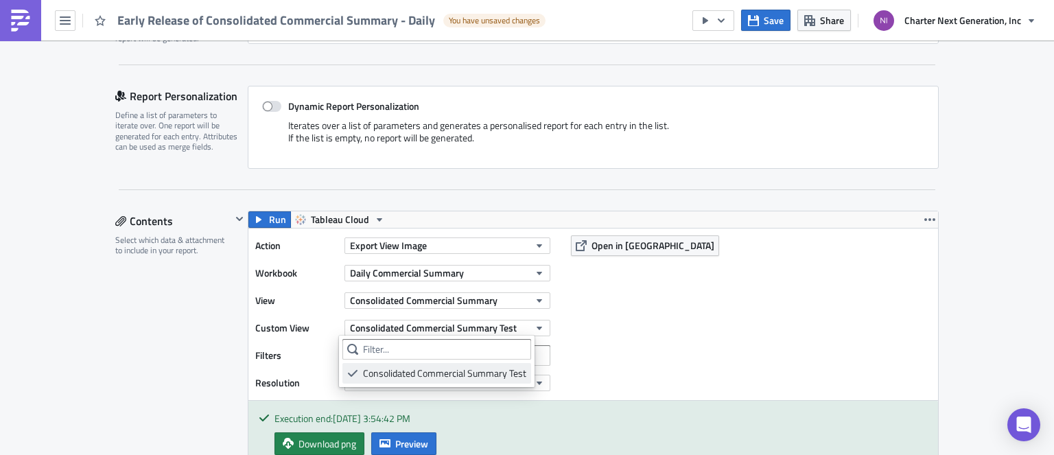
click at [389, 371] on div "Consolidated Commercial Summary Test" at bounding box center [444, 373] width 163 height 14
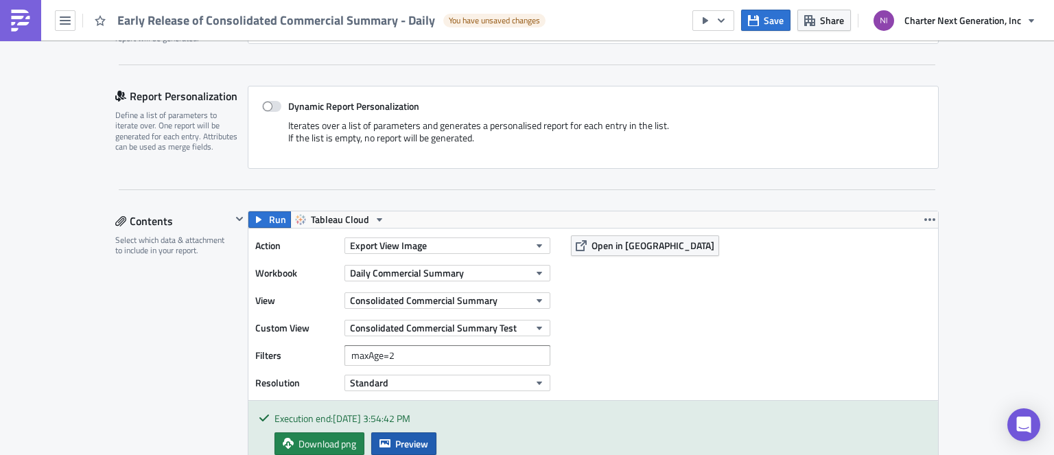
click at [412, 436] on span "Preview" at bounding box center [411, 443] width 33 height 14
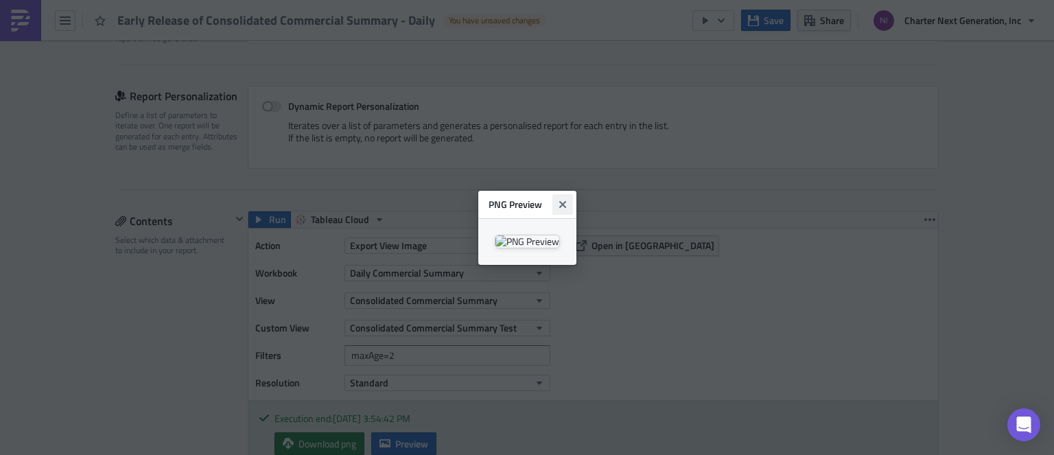
click at [573, 194] on button "Close" at bounding box center [562, 204] width 21 height 21
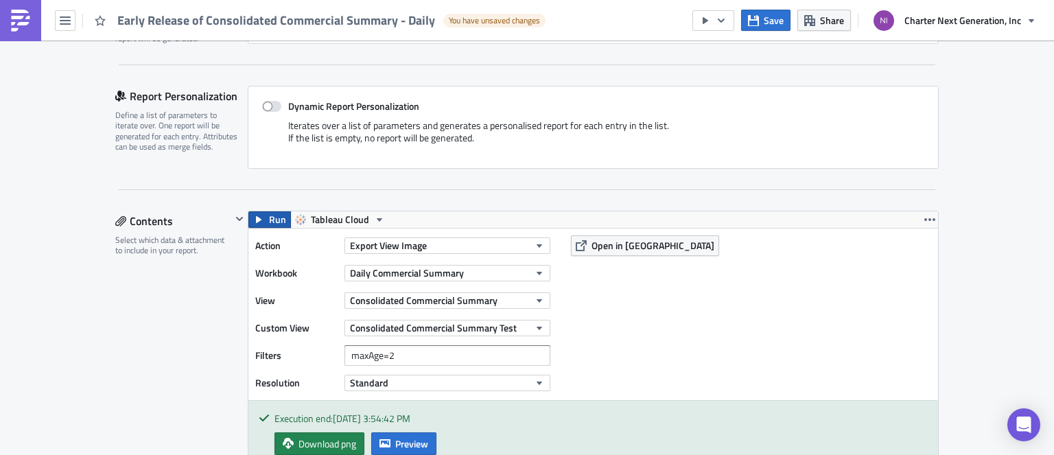
click at [271, 214] on span "Run" at bounding box center [277, 219] width 17 height 16
click at [395, 446] on span "Preview" at bounding box center [411, 443] width 33 height 14
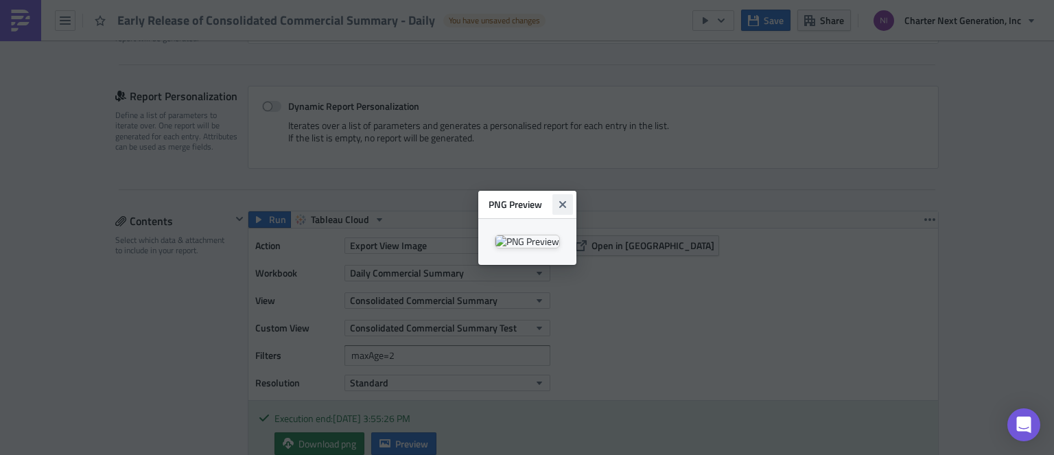
click at [568, 199] on icon "Close" at bounding box center [562, 204] width 11 height 11
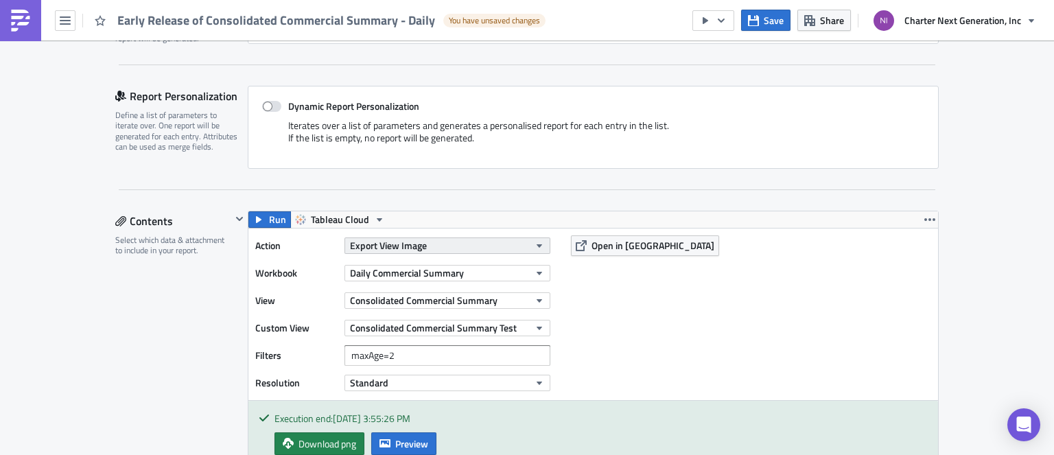
click at [519, 246] on button "Export View Image" at bounding box center [447, 245] width 206 height 16
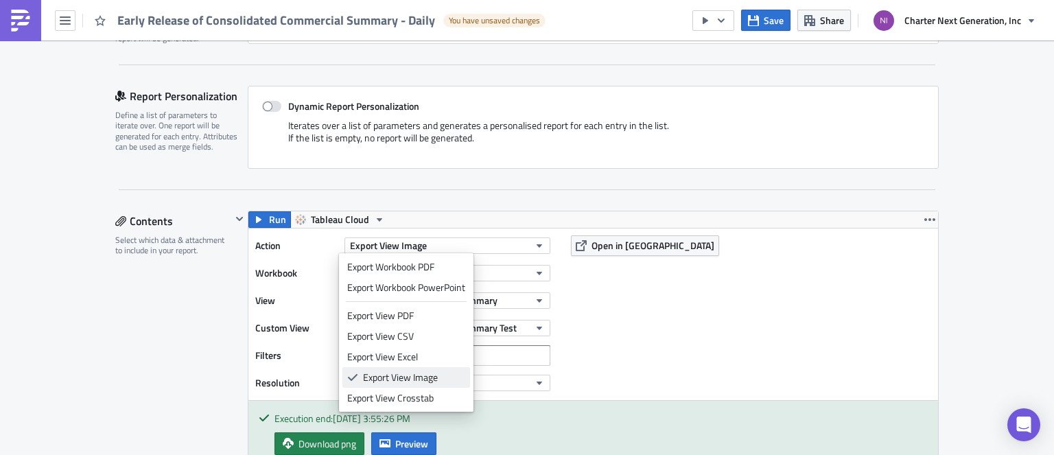
click at [397, 378] on div "Export View Image" at bounding box center [414, 378] width 102 height 14
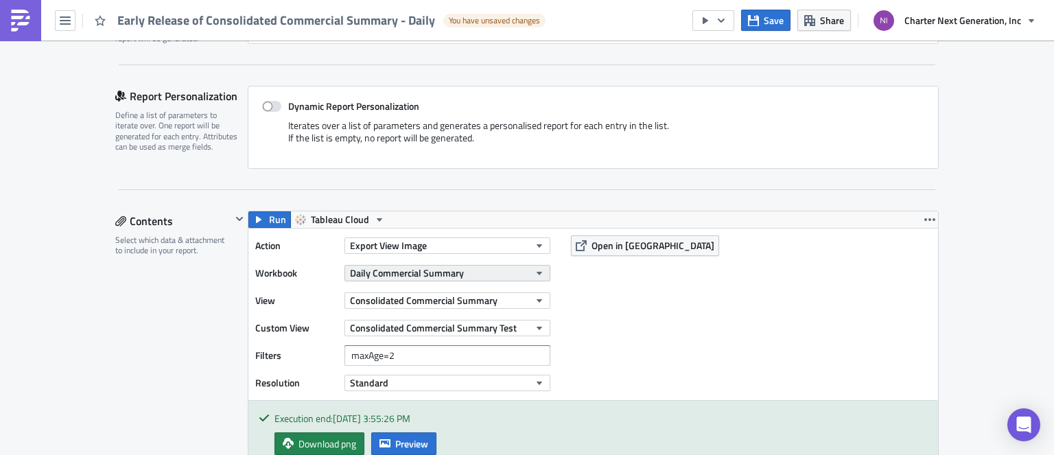
click at [458, 266] on button "Daily Commercial Summary" at bounding box center [447, 273] width 206 height 16
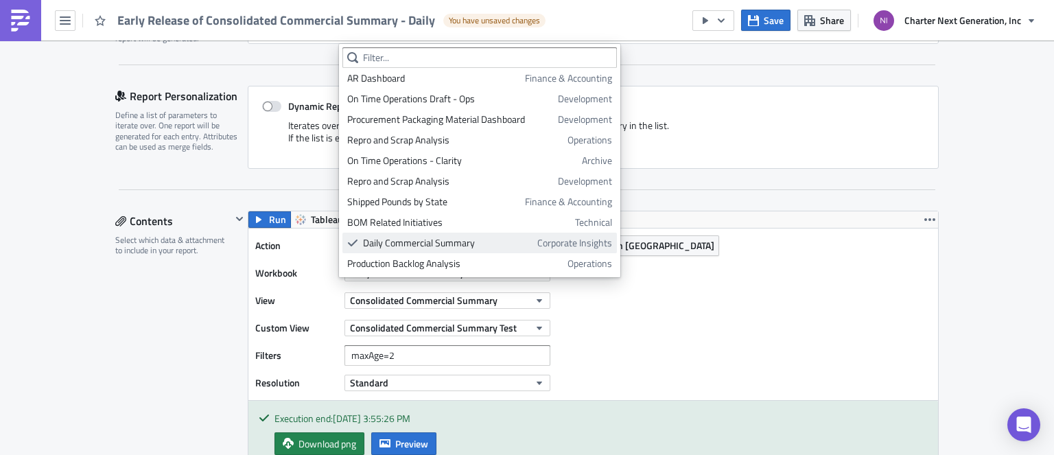
click at [468, 246] on div "Daily Commercial Summary" at bounding box center [447, 243] width 169 height 14
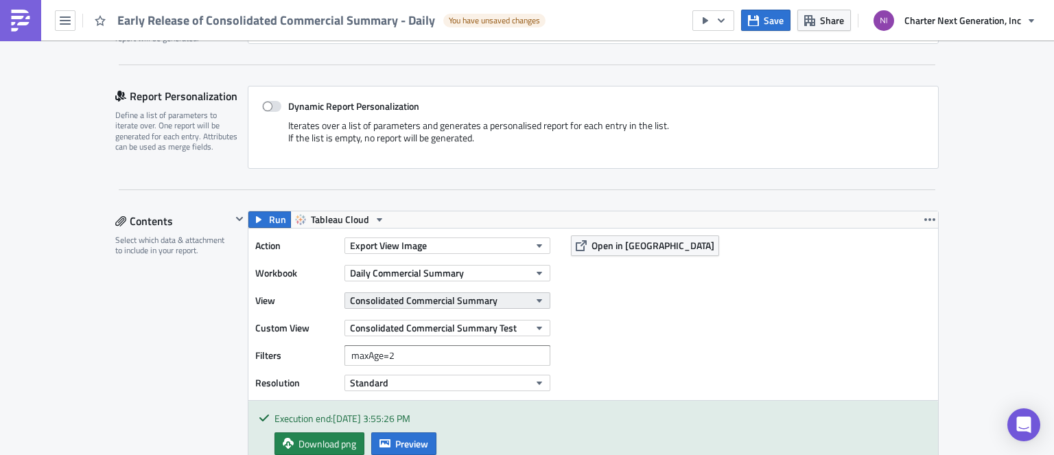
click at [511, 293] on button "Consolidated Commercial Summary" at bounding box center [447, 300] width 206 height 16
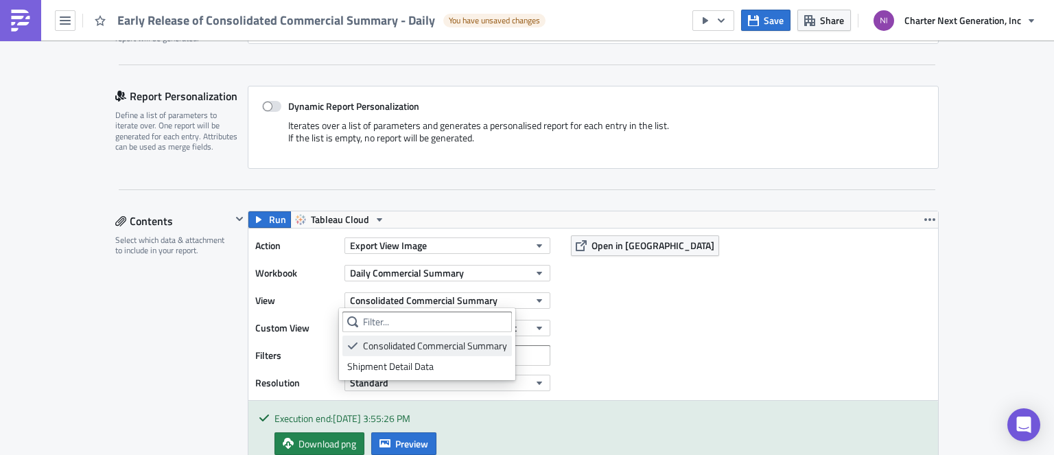
click at [460, 346] on div "Consolidated Commercial Summary" at bounding box center [435, 346] width 144 height 14
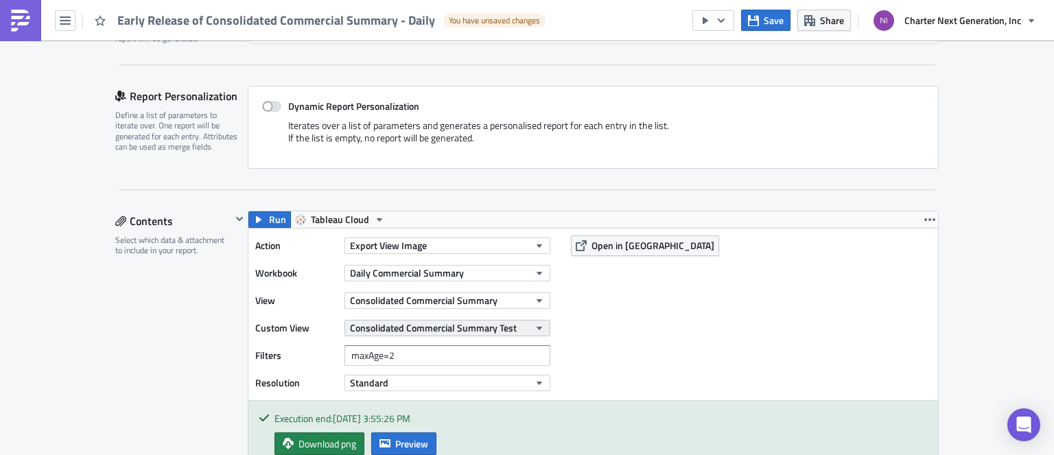
click at [454, 326] on span "Consolidated Commercial Summary Test" at bounding box center [433, 327] width 167 height 14
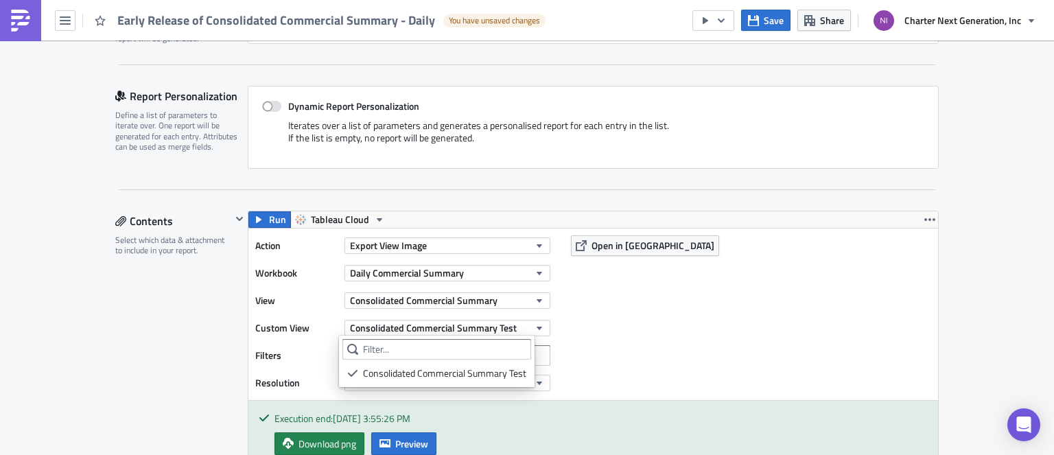
drag, startPoint x: 448, startPoint y: 368, endPoint x: 447, endPoint y: 356, distance: 12.4
click at [448, 369] on div "Consolidated Commercial Summary Test" at bounding box center [444, 373] width 163 height 14
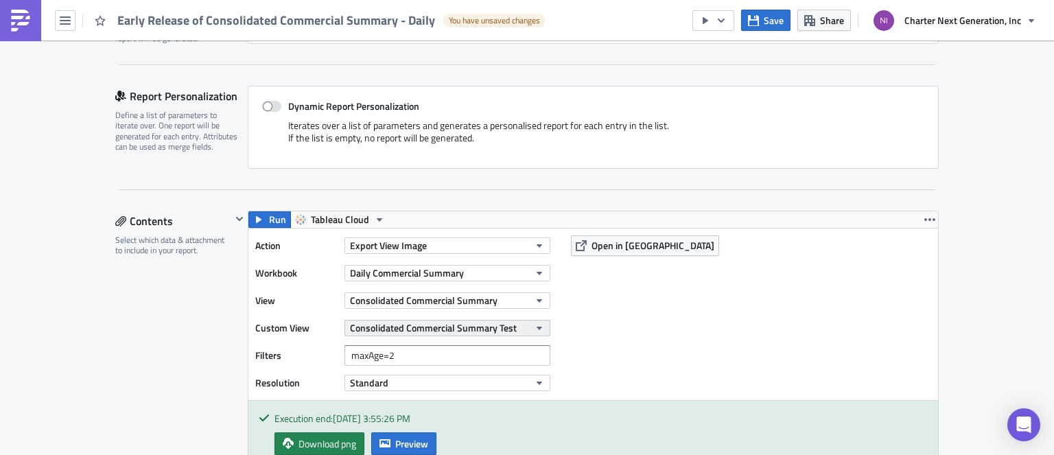
click at [447, 334] on span "Consolidated Commercial Summary Test" at bounding box center [433, 327] width 167 height 14
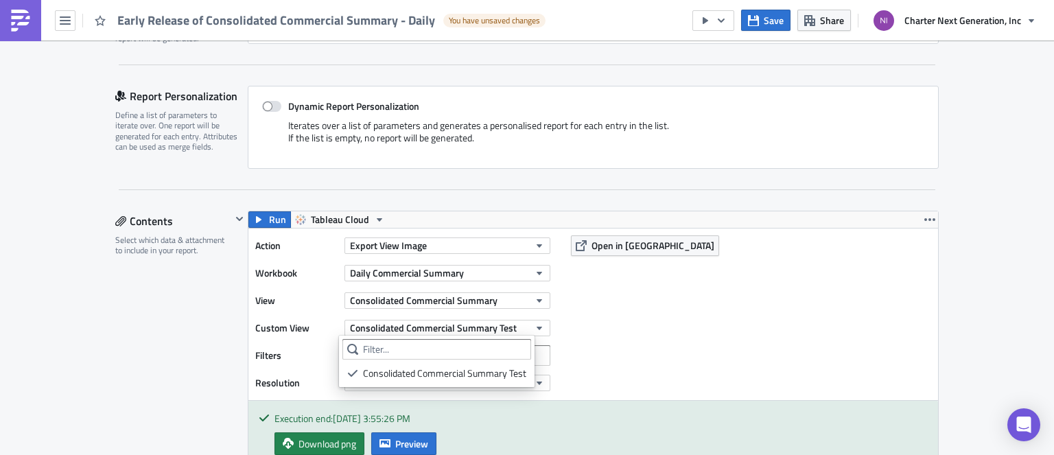
click at [622, 349] on div "Action Export View Image Workbook Daily Commercial Summary View Consolidated Co…" at bounding box center [593, 314] width 690 height 172
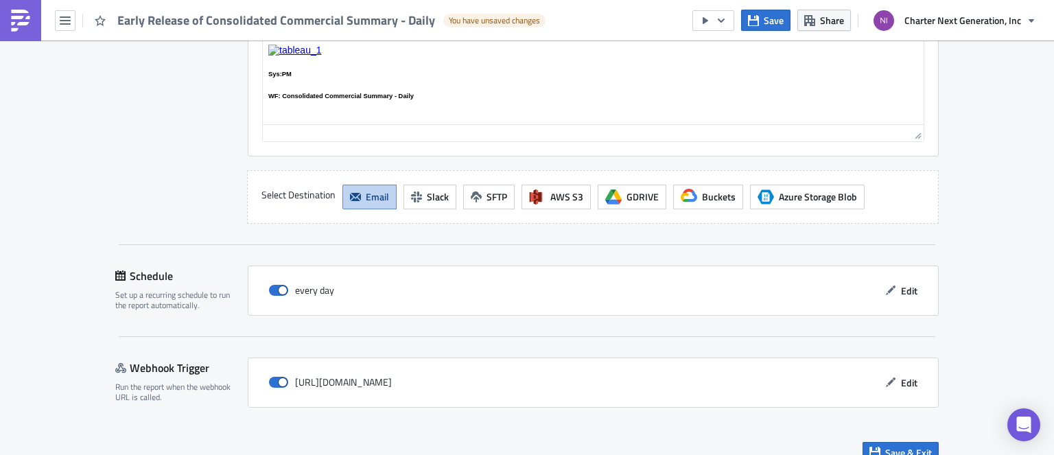
scroll to position [1383, 0]
click at [895, 445] on span "Save & Exit" at bounding box center [908, 452] width 47 height 14
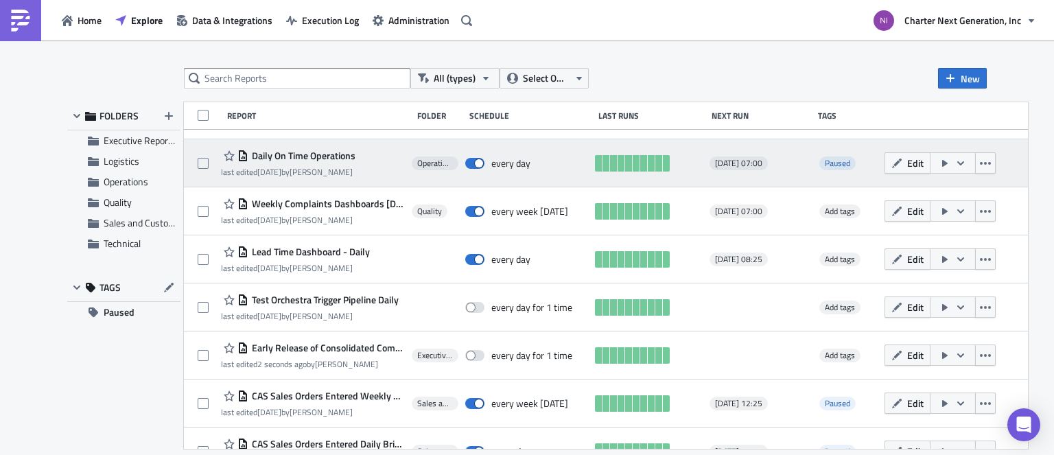
scroll to position [343, 0]
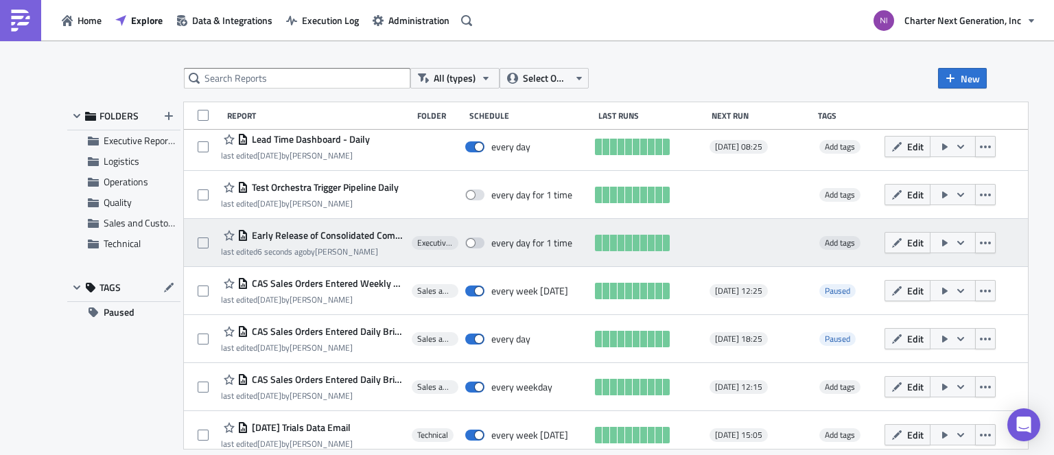
click at [309, 234] on span "Early Release of Consolidated Commercial Summary - Daily" at bounding box center [326, 235] width 157 height 12
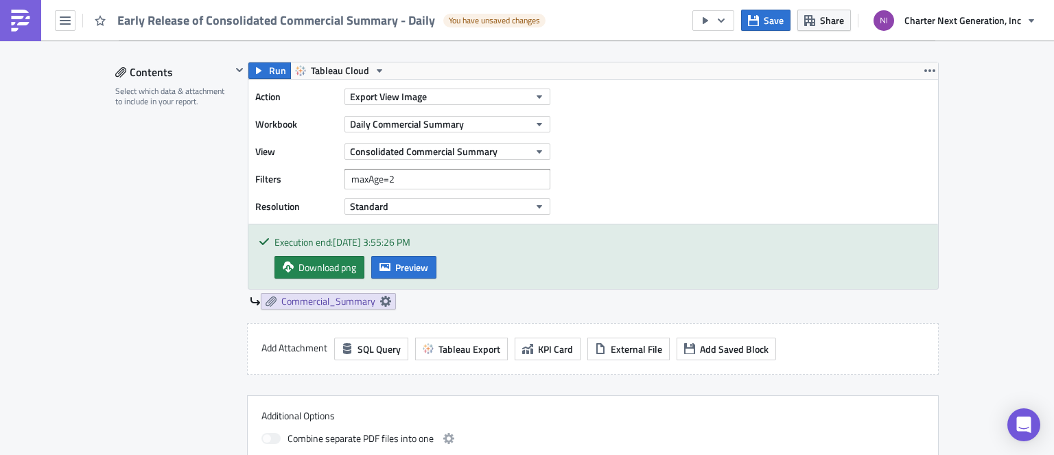
scroll to position [343, 0]
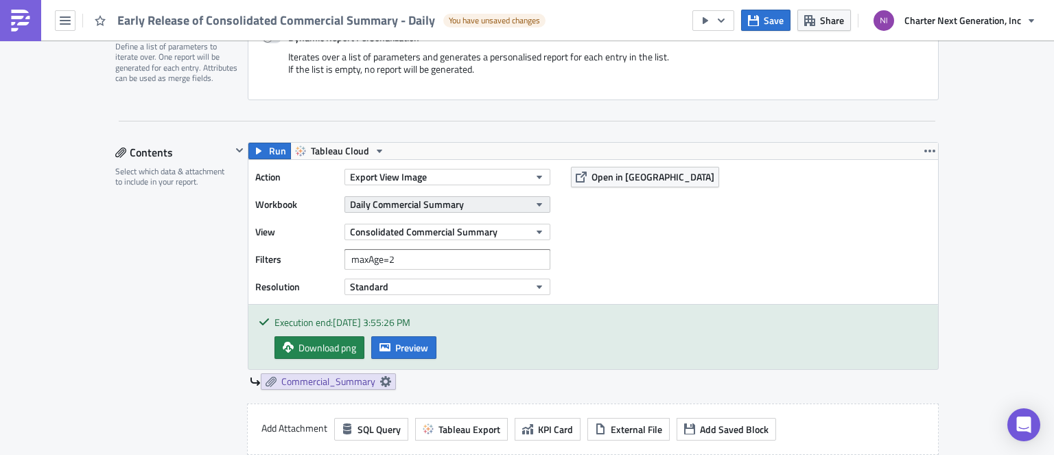
click at [436, 200] on span "Daily Commercial Summary" at bounding box center [407, 204] width 114 height 14
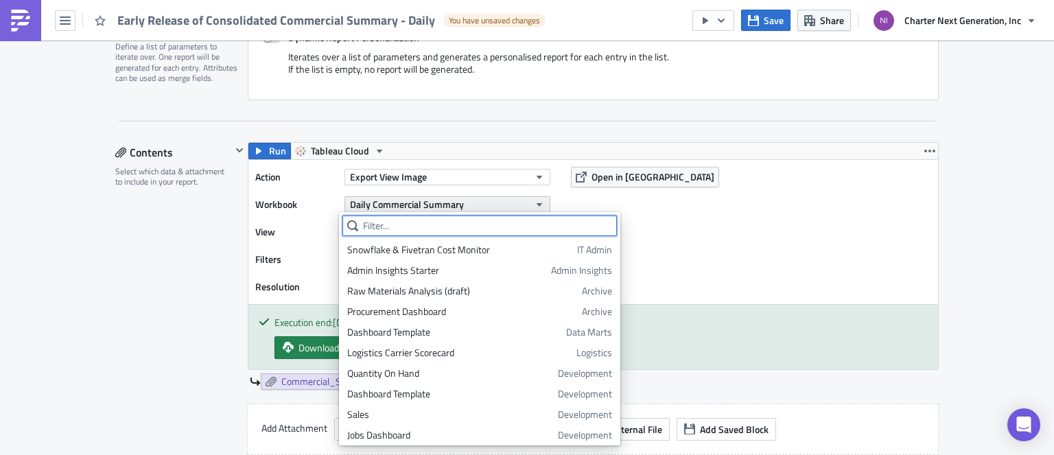
scroll to position [1012, 0]
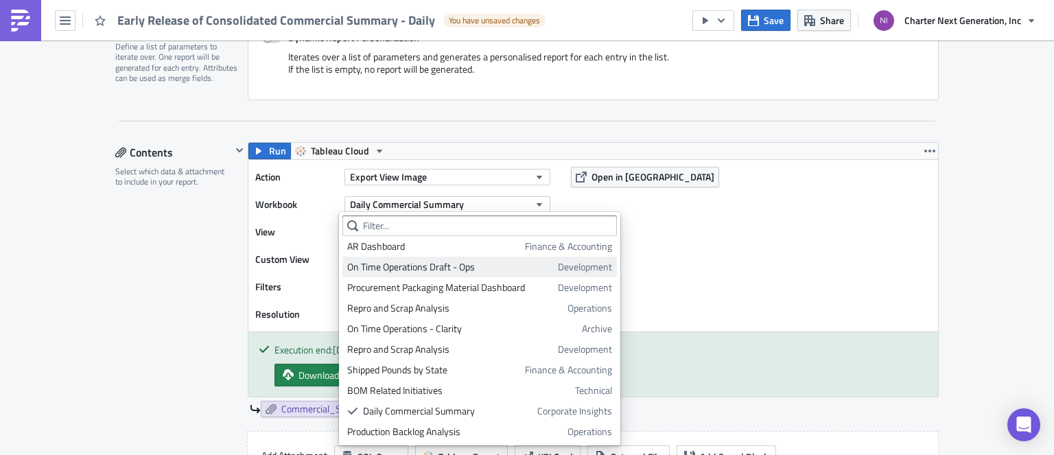
click at [455, 263] on div "On Time Operations Draft - Ops" at bounding box center [450, 267] width 206 height 14
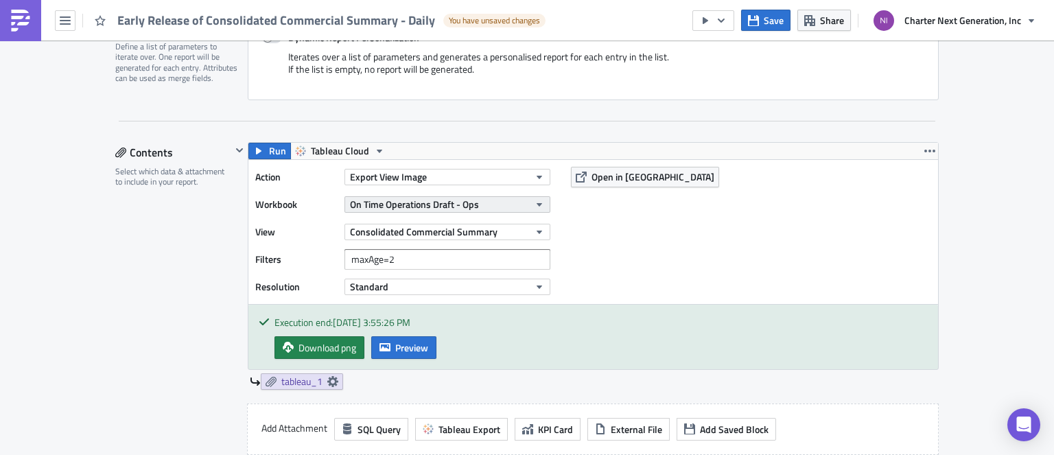
click at [478, 207] on button "On Time Operations Draft - Ops" at bounding box center [447, 204] width 206 height 16
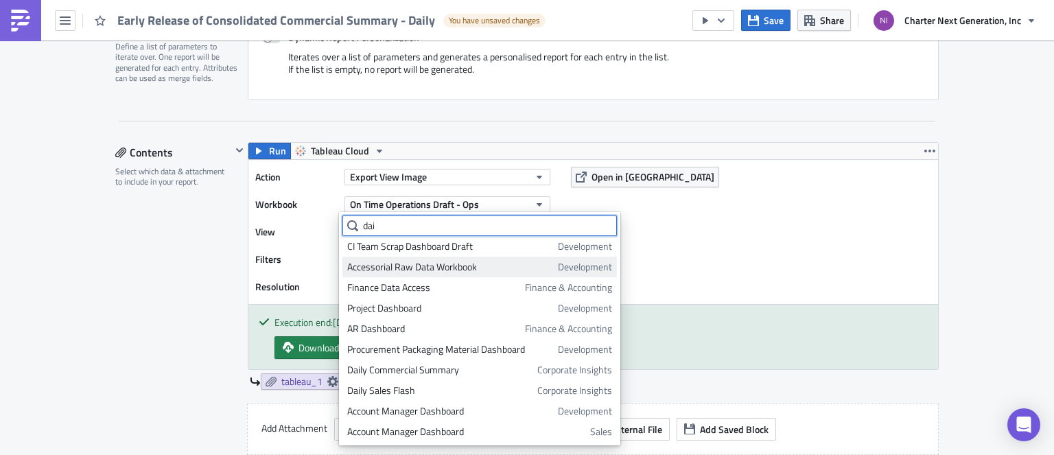
scroll to position [0, 0]
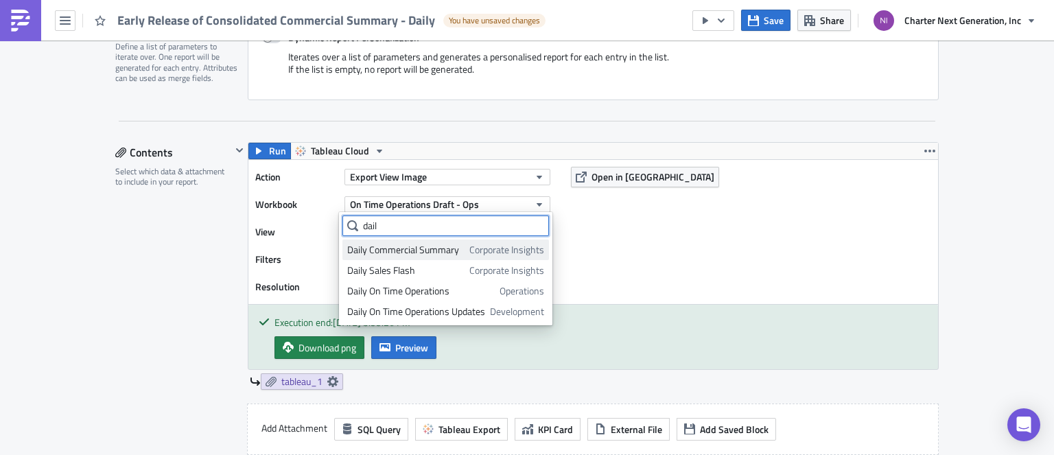
type input "dail"
click at [443, 249] on div "Daily Commercial Summary" at bounding box center [405, 250] width 117 height 14
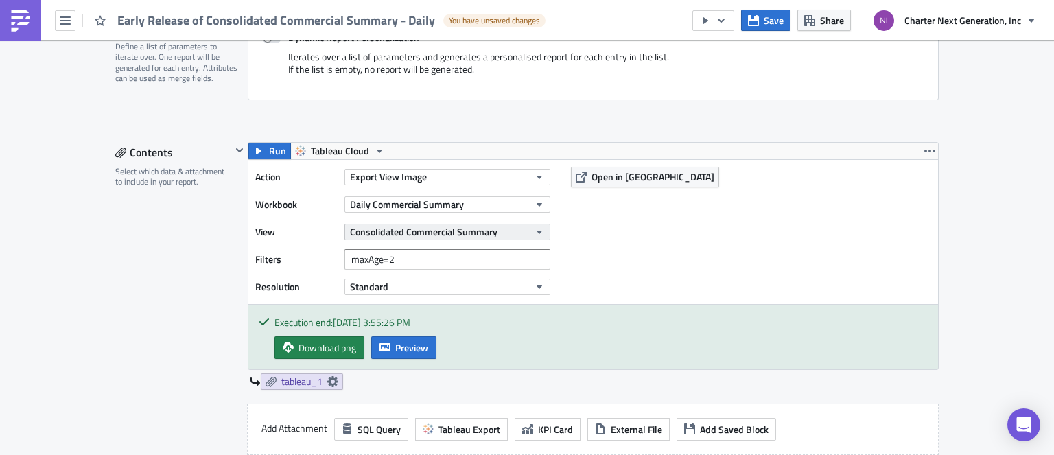
click at [461, 235] on span "Consolidated Commercial Summary" at bounding box center [424, 231] width 148 height 14
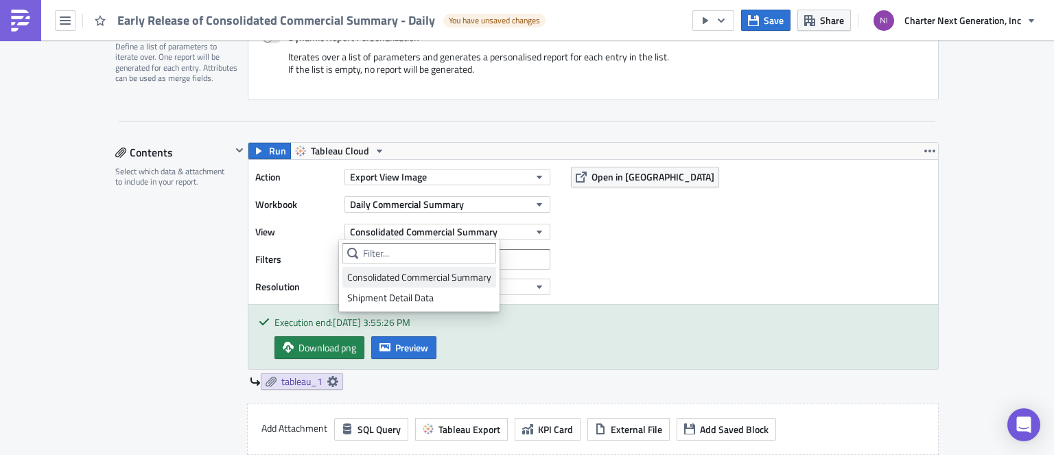
click at [456, 274] on div "Consolidated Commercial Summary" at bounding box center [419, 277] width 144 height 14
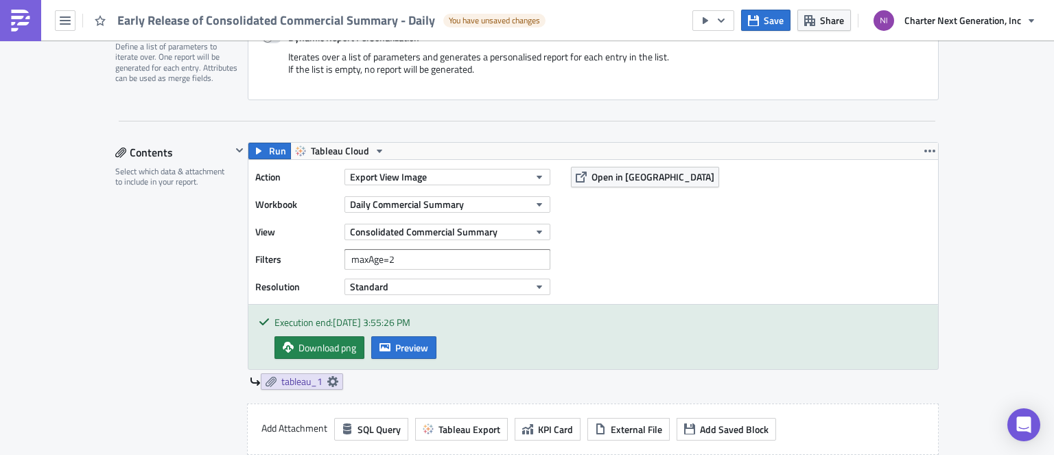
click at [585, 241] on div "Action Export View Image Workbook Daily Commercial Summary View Consolidated Co…" at bounding box center [593, 232] width 690 height 144
click at [269, 152] on span "Run" at bounding box center [277, 151] width 17 height 16
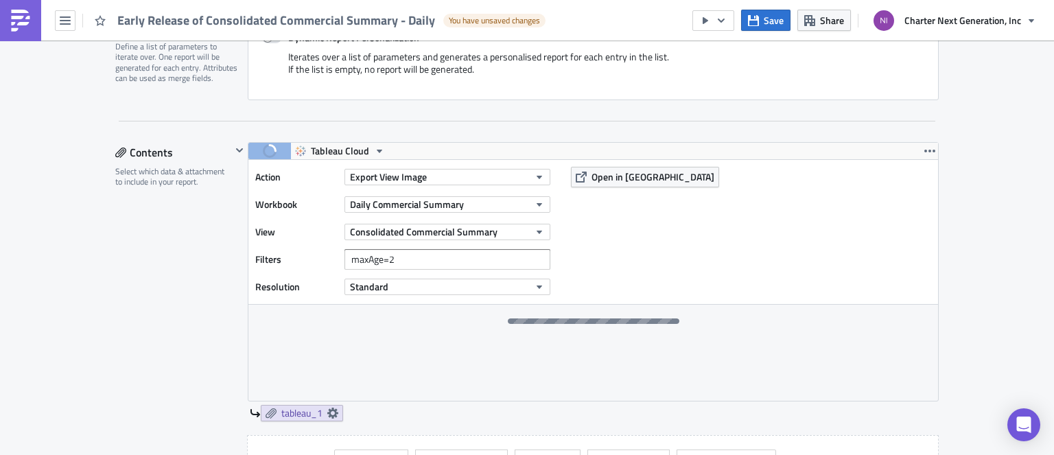
click at [183, 341] on div "Contents Select which data & attachment to include in your report." at bounding box center [173, 372] width 116 height 461
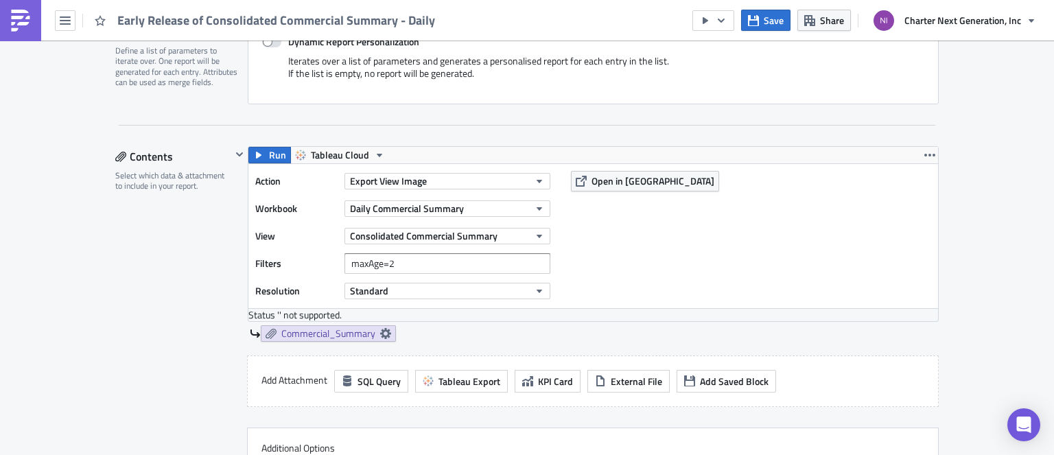
scroll to position [343, 0]
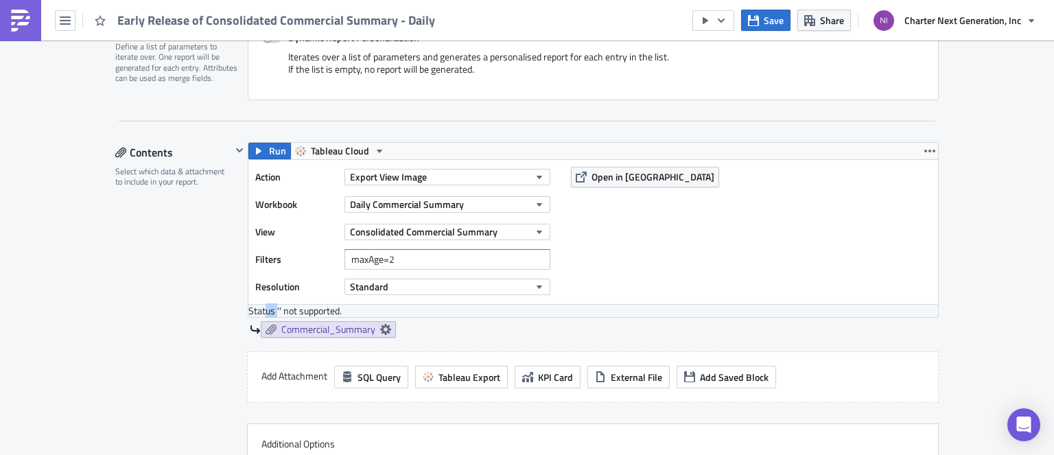
drag, startPoint x: 272, startPoint y: 310, endPoint x: 254, endPoint y: 304, distance: 18.9
click at [257, 305] on div "Status ' ' not supported." at bounding box center [593, 311] width 690 height 12
click at [196, 278] on div "Contents Select which data & attachment to include in your report." at bounding box center [173, 330] width 116 height 377
click at [260, 151] on button "Run" at bounding box center [269, 151] width 43 height 16
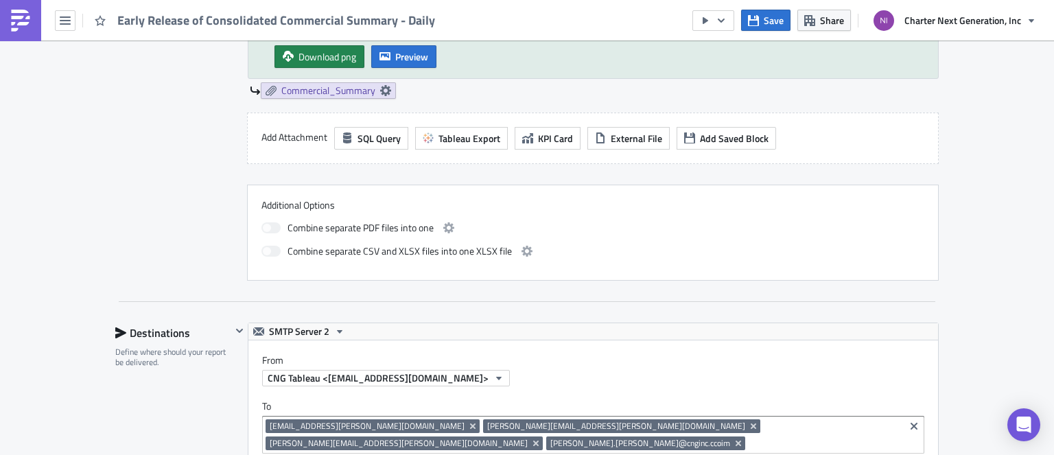
scroll to position [449, 0]
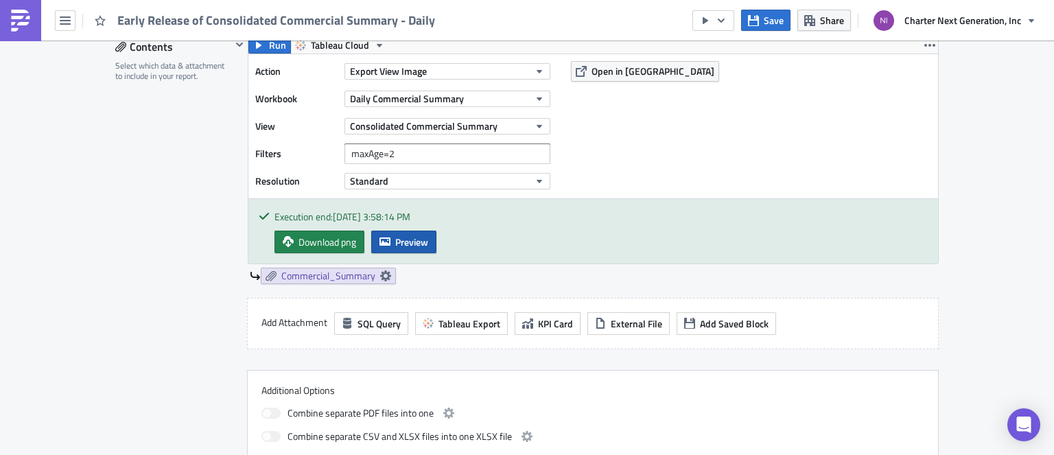
click at [388, 233] on button "Preview" at bounding box center [403, 242] width 65 height 23
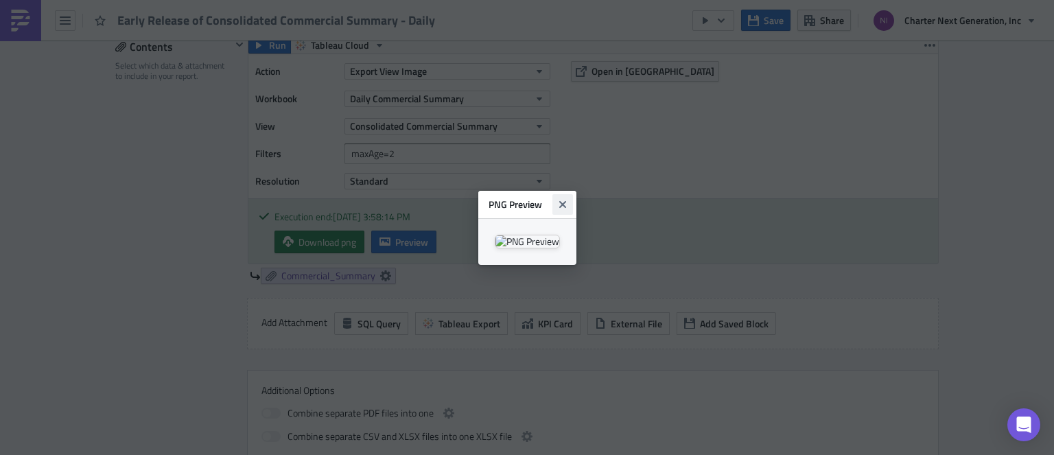
click at [568, 199] on icon "Close" at bounding box center [562, 204] width 11 height 11
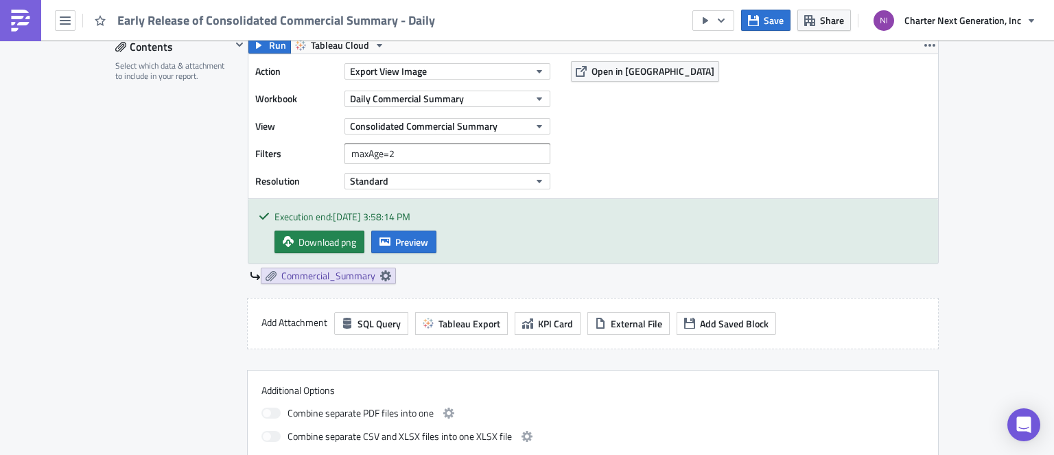
click at [216, 247] on div "Contents Select which data & attachment to include in your report." at bounding box center [173, 251] width 116 height 430
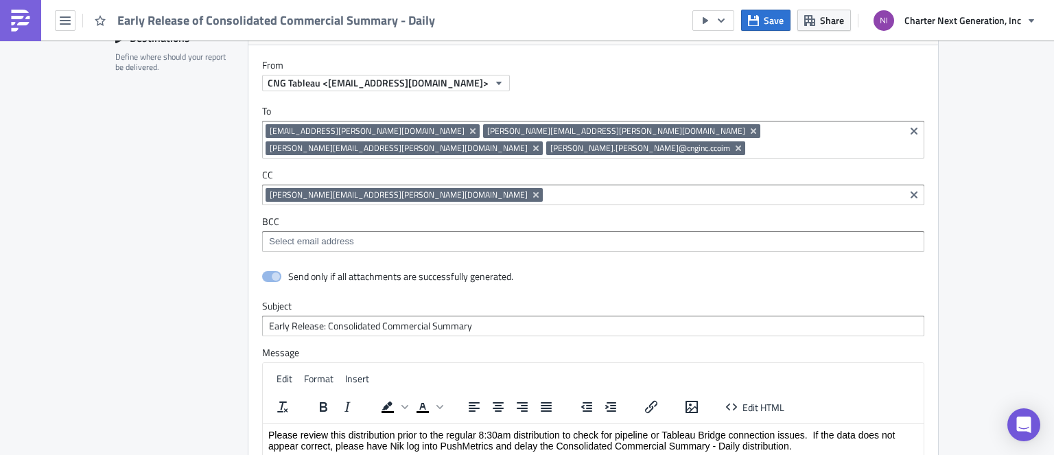
scroll to position [1135, 0]
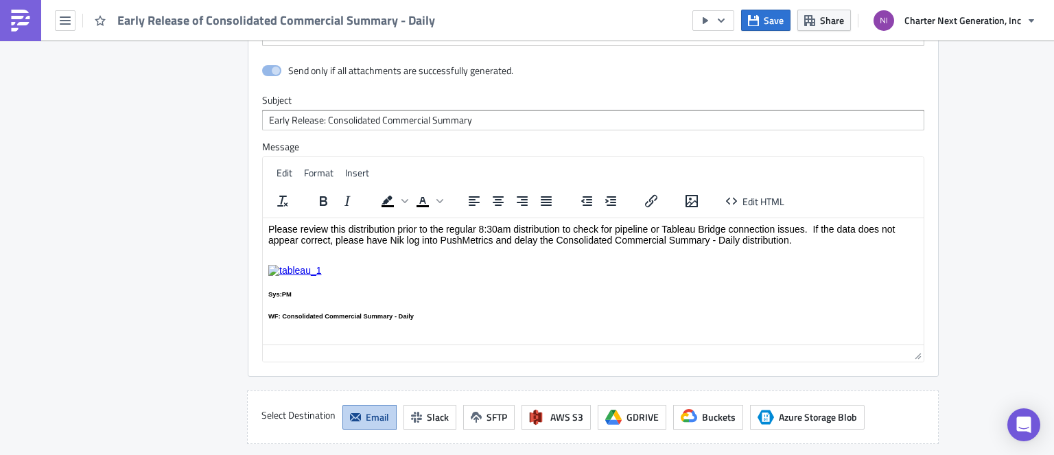
click at [301, 273] on img "Rich Text Area. Press ALT-0 for help." at bounding box center [295, 269] width 54 height 11
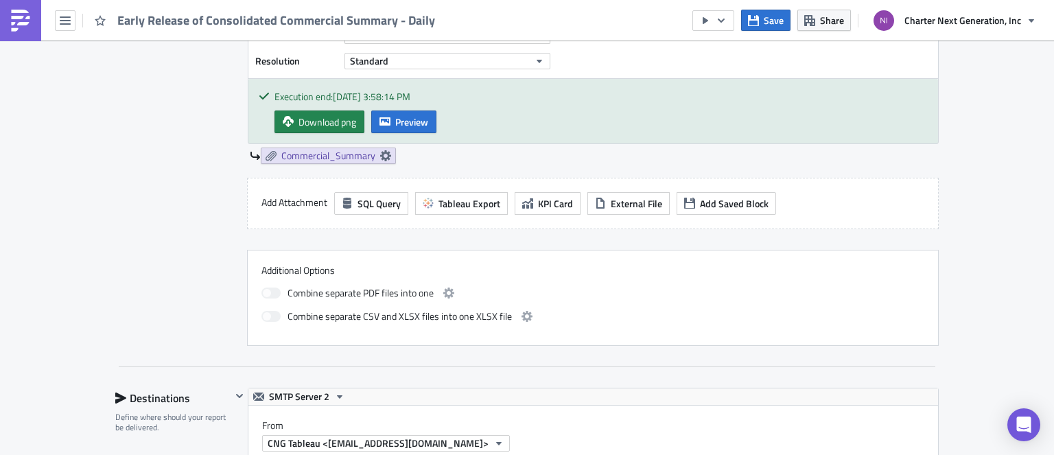
scroll to position [380, 0]
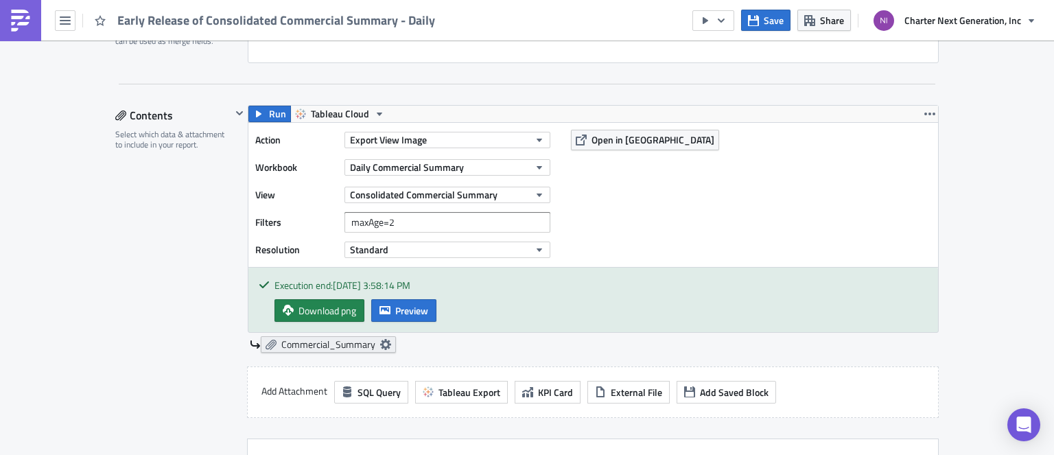
click at [313, 348] on span "Commercial_Summary" at bounding box center [328, 344] width 94 height 12
click at [143, 283] on div "Contents Select which data & attachment to include in your report." at bounding box center [173, 320] width 116 height 430
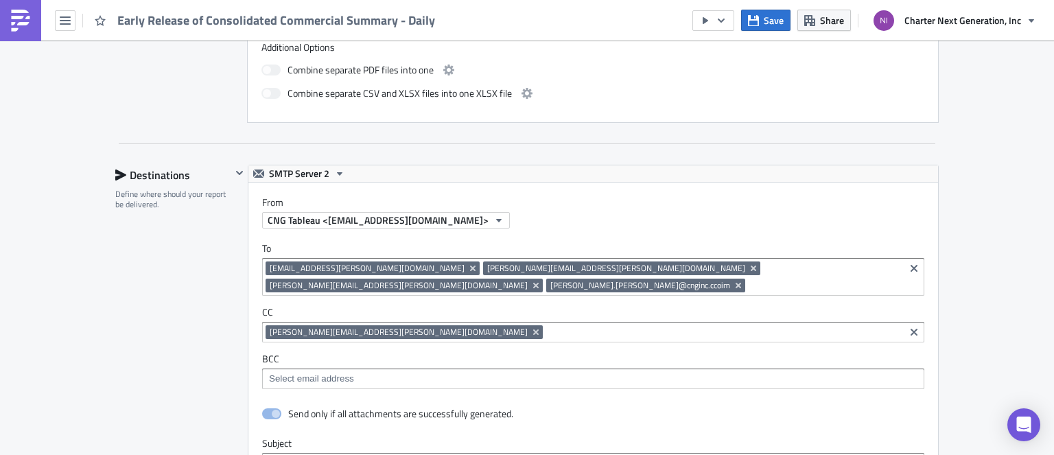
scroll to position [1135, 0]
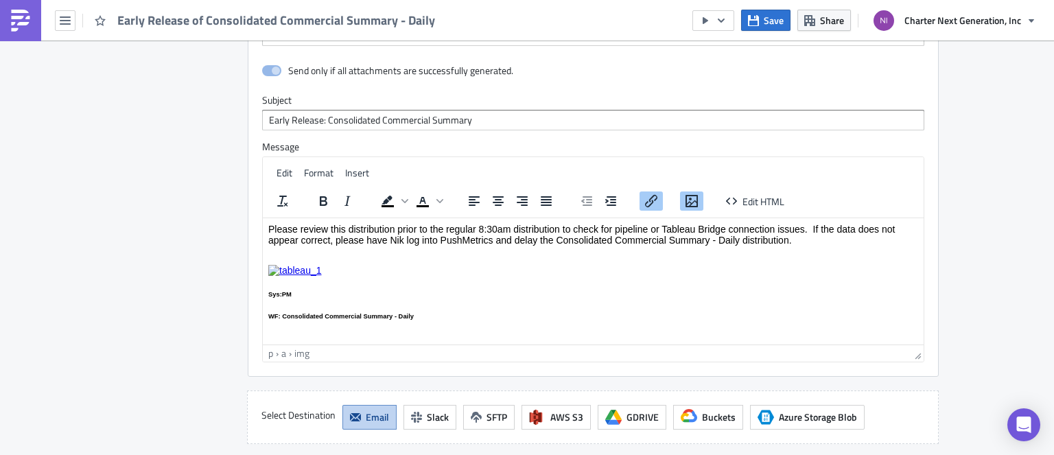
click at [455, 282] on body "Please review this distribution prior to the regular 8:30am distribution to che…" at bounding box center [593, 271] width 650 height 96
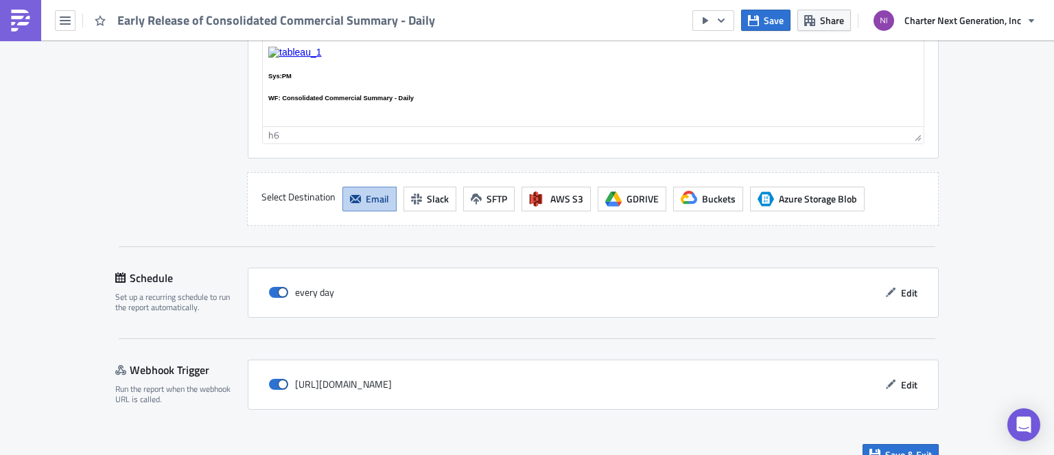
scroll to position [1356, 0]
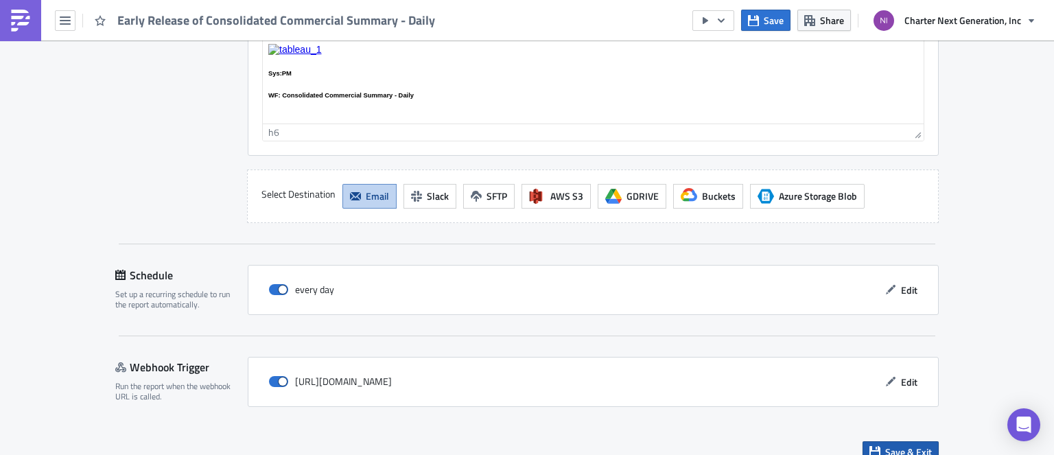
click at [916, 445] on span "Save & Exit" at bounding box center [908, 452] width 47 height 14
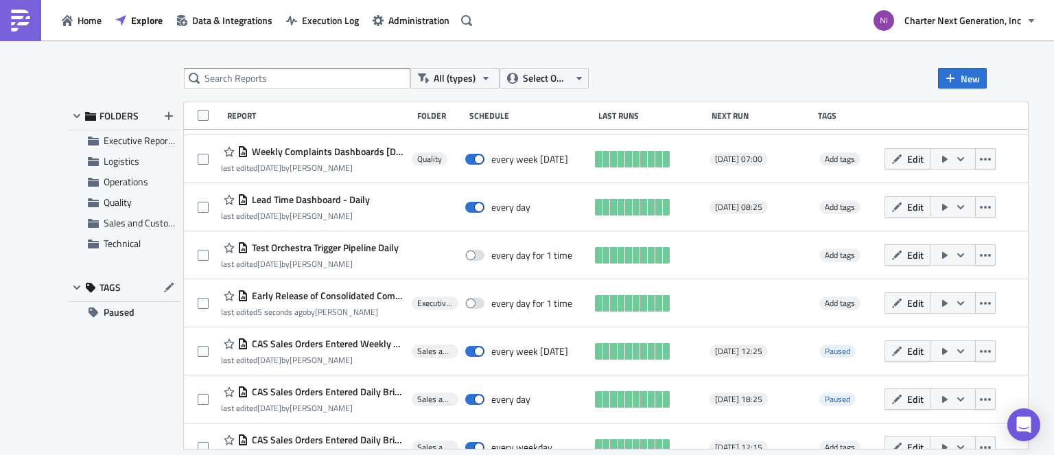
scroll to position [343, 0]
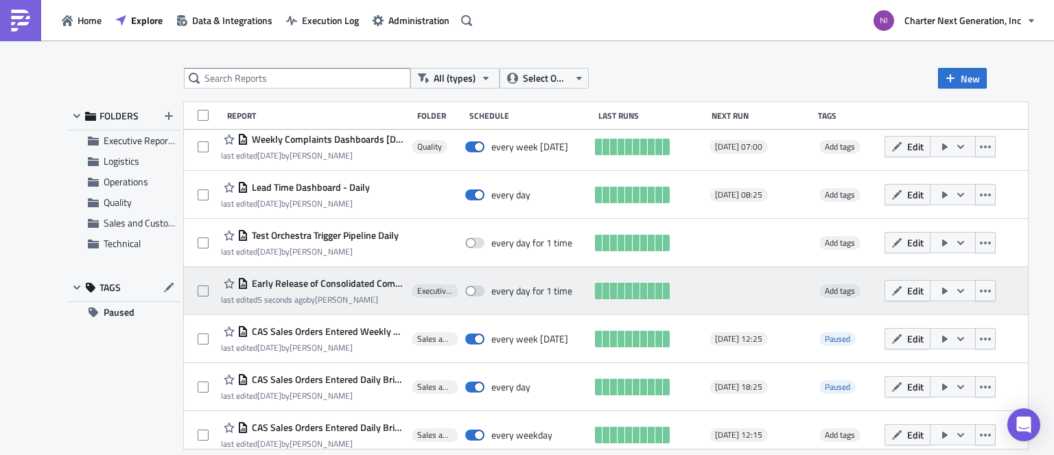
click at [325, 285] on span "Early Release of Consolidated Commercial Summary - Daily" at bounding box center [326, 283] width 157 height 12
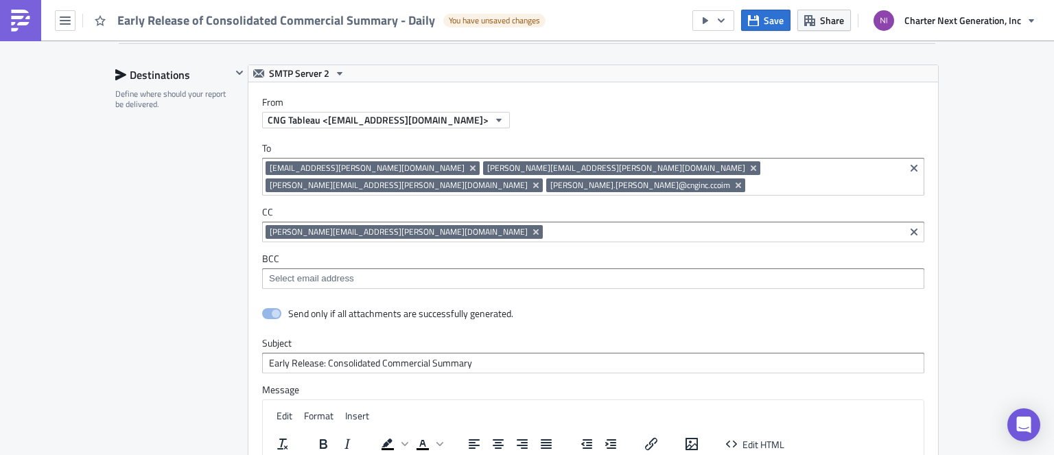
scroll to position [1235, 0]
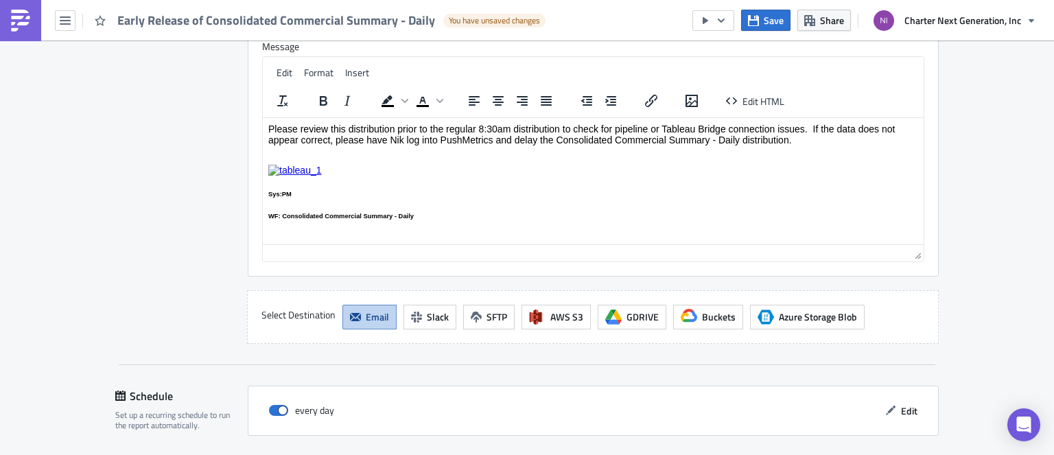
click at [335, 174] on p "Rich Text Area. Press ALT-0 for help." at bounding box center [593, 169] width 650 height 11
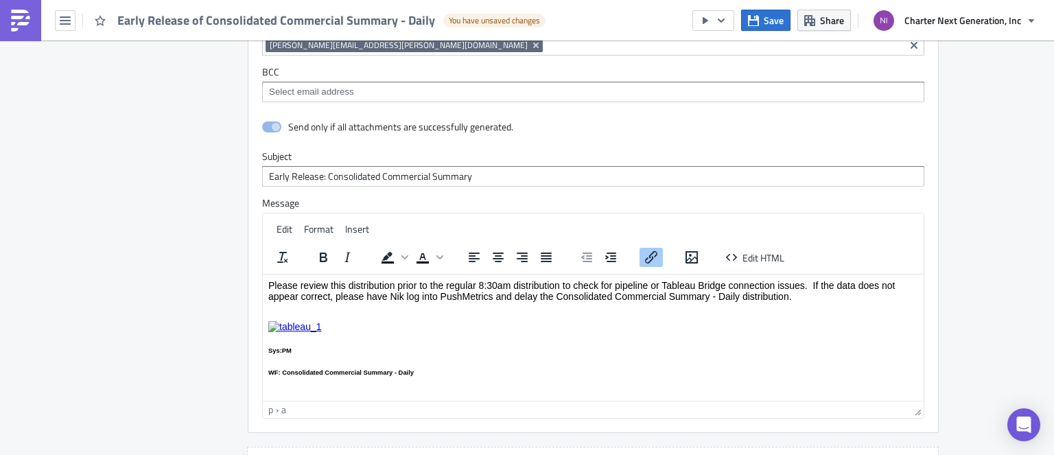
scroll to position [1098, 0]
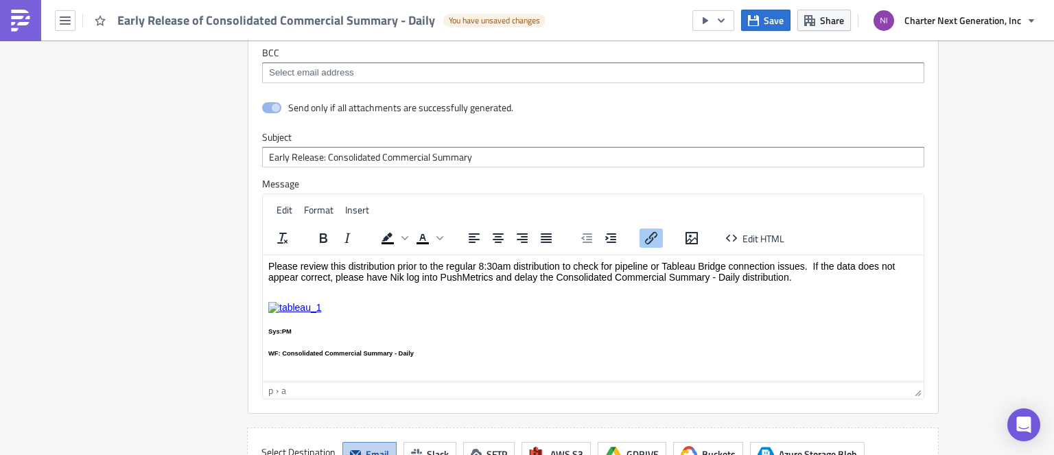
click at [646, 230] on icon "Insert/edit link" at bounding box center [651, 238] width 16 height 16
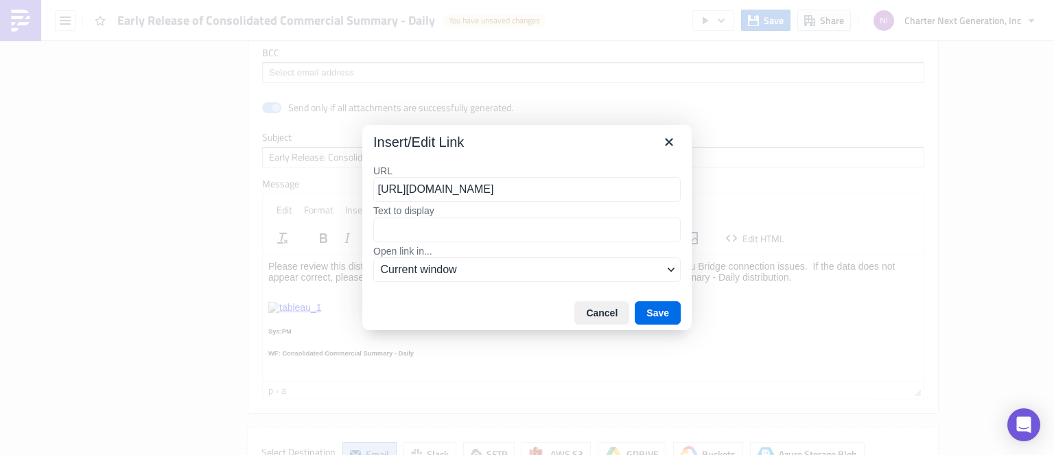
scroll to position [0, 0]
drag, startPoint x: 615, startPoint y: 191, endPoint x: 329, endPoint y: 202, distance: 285.7
click at [329, 202] on div "Insert/Edit Link URL [URL][DOMAIN_NAME] Text to display Open link in... Current…" at bounding box center [527, 227] width 1054 height 455
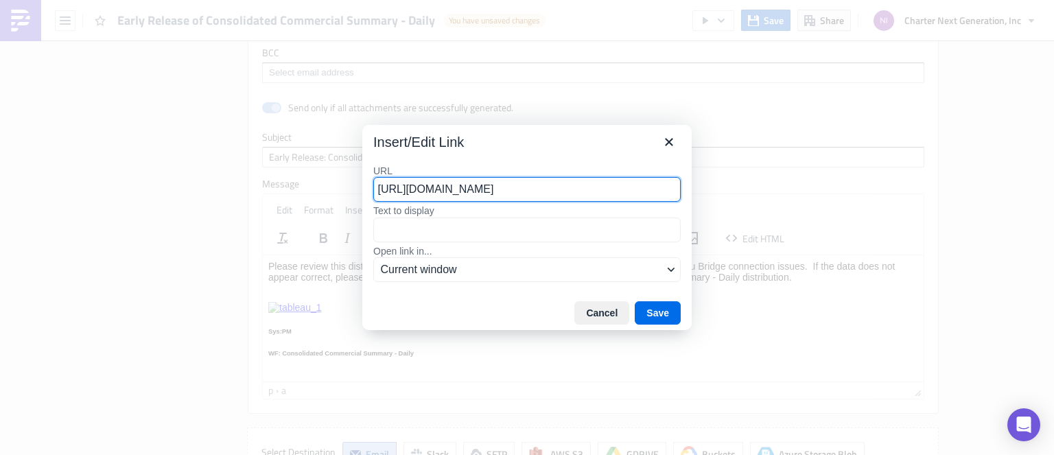
click at [527, 162] on div "URL [URL][DOMAIN_NAME] Text to display Open link in... Current window" at bounding box center [526, 225] width 329 height 142
click at [506, 153] on div "Insert/Edit Link" at bounding box center [526, 139] width 329 height 29
click at [604, 191] on input "[URL][DOMAIN_NAME]" at bounding box center [526, 189] width 307 height 25
drag, startPoint x: 799, startPoint y: 178, endPoint x: 825, endPoint y: 180, distance: 26.2
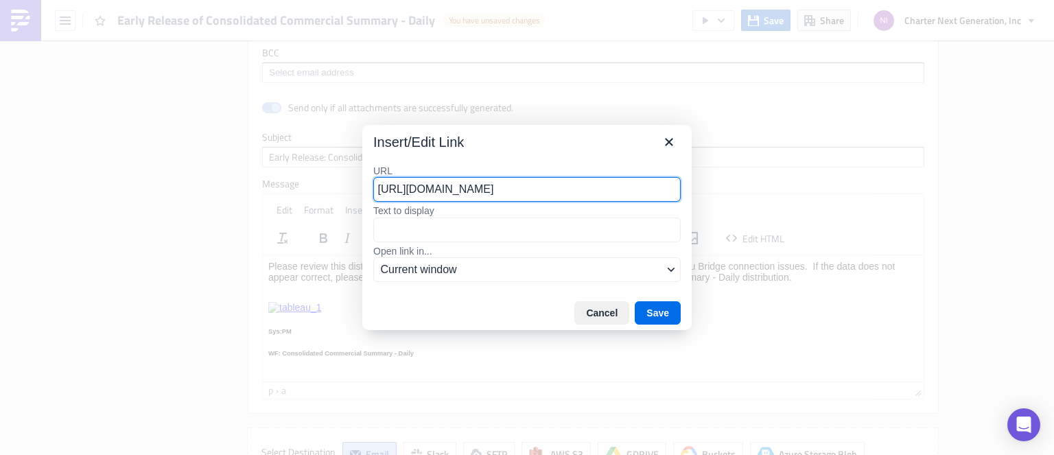
click at [825, 180] on div "Insert/Edit Link URL [URL][DOMAIN_NAME] Text to display Open link in... Current…" at bounding box center [527, 227] width 1054 height 455
click at [657, 312] on button "Save" at bounding box center [658, 312] width 46 height 23
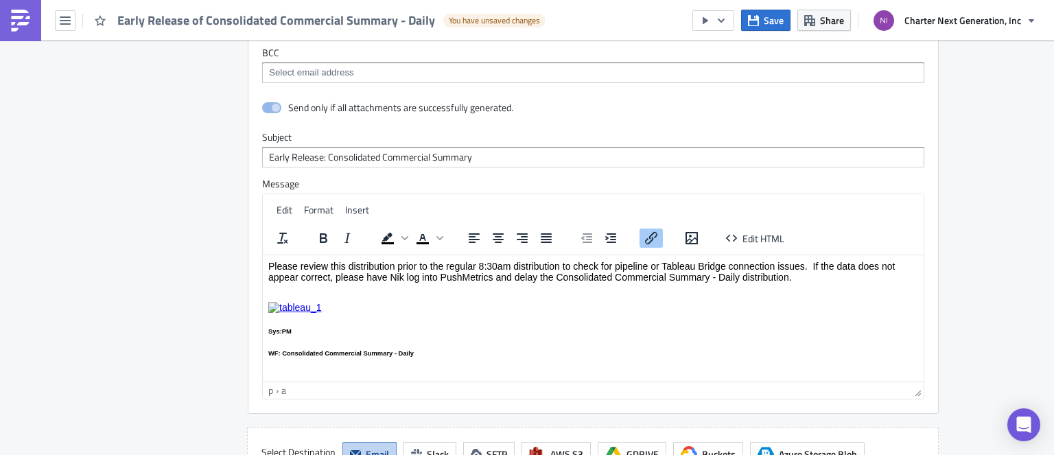
click at [309, 310] on img "Rich Text Area. Press ALT-0 for help." at bounding box center [295, 306] width 54 height 11
click at [200, 263] on div "Destinations Define where should your report be delivered." at bounding box center [173, 170] width 116 height 622
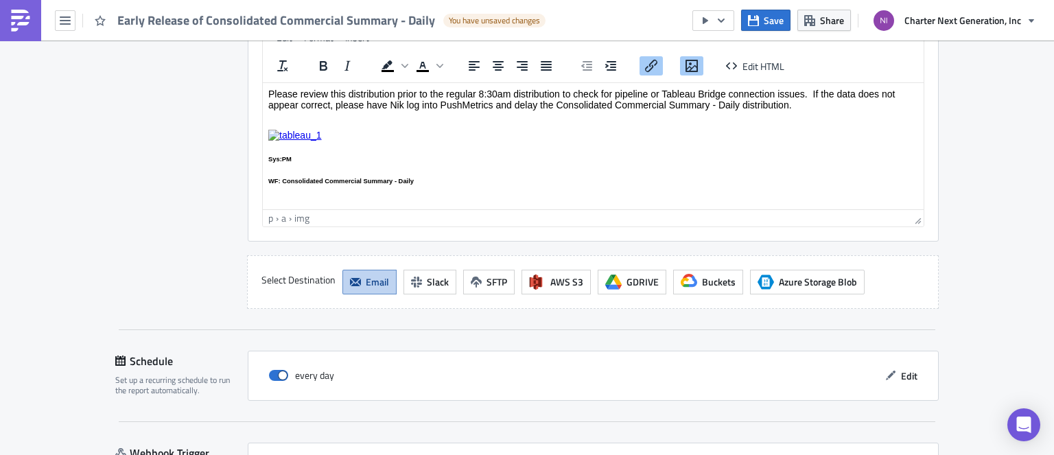
scroll to position [1356, 0]
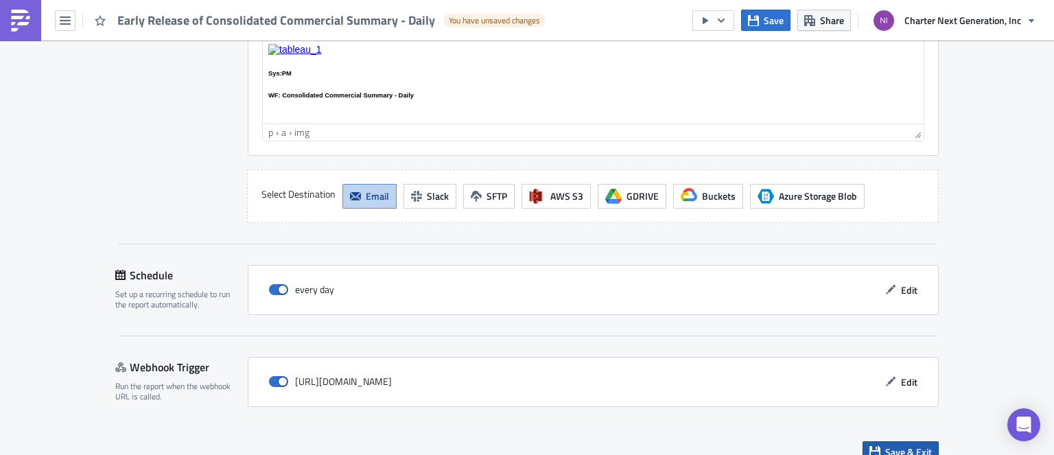
click at [885, 445] on span "Save & Exit" at bounding box center [908, 452] width 47 height 14
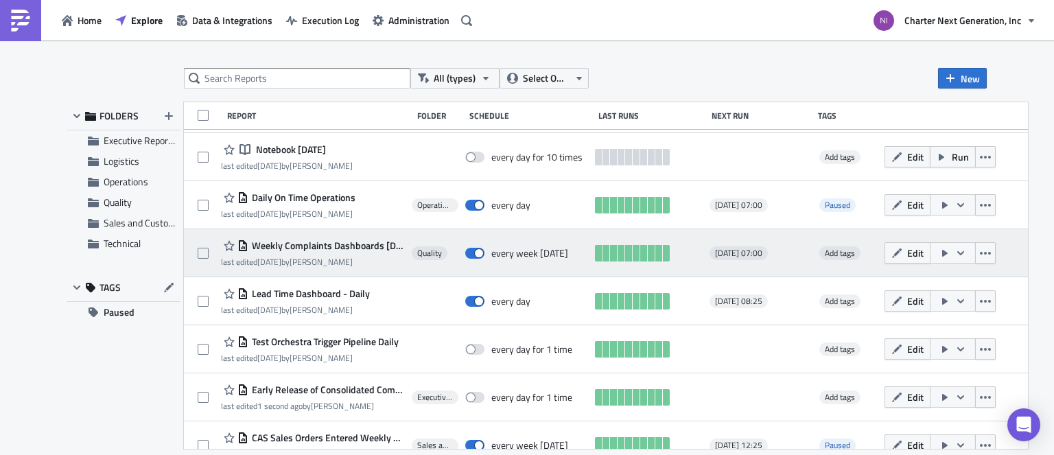
scroll to position [274, 0]
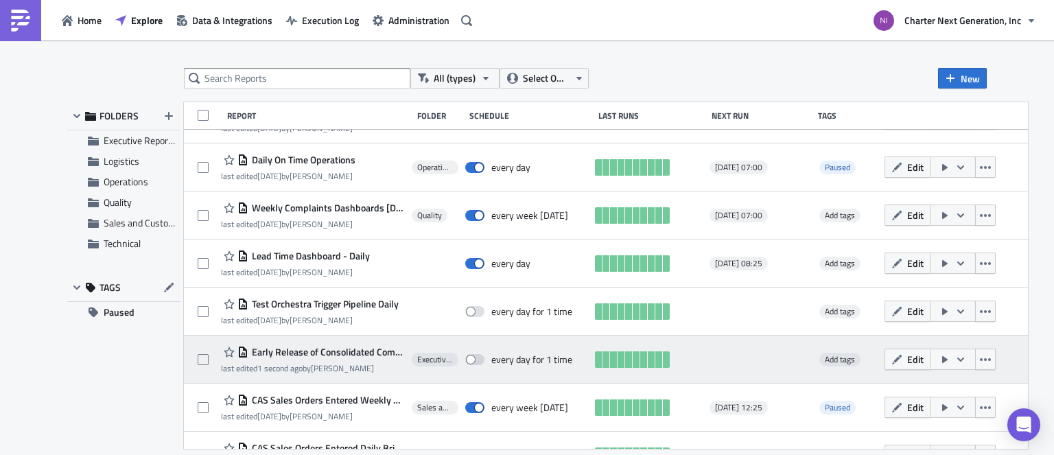
click at [976, 356] on button "button" at bounding box center [953, 359] width 46 height 21
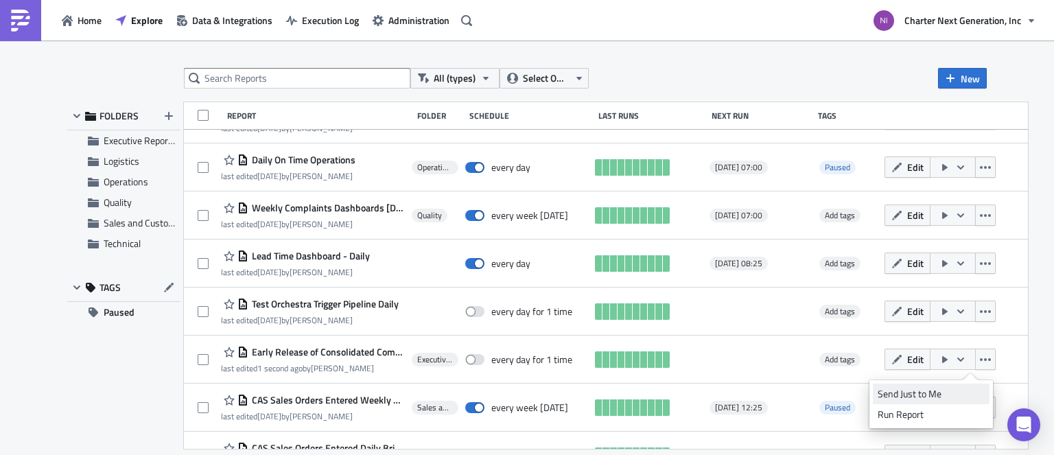
click at [927, 396] on div "Send Just to Me" at bounding box center [931, 394] width 107 height 14
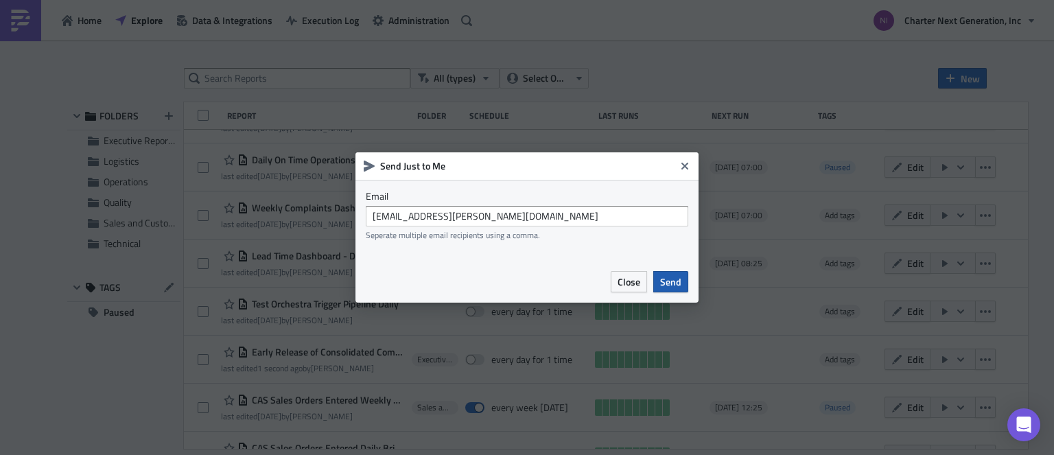
click at [672, 285] on span "Send" at bounding box center [670, 281] width 21 height 14
